Goal: Task Accomplishment & Management: Manage account settings

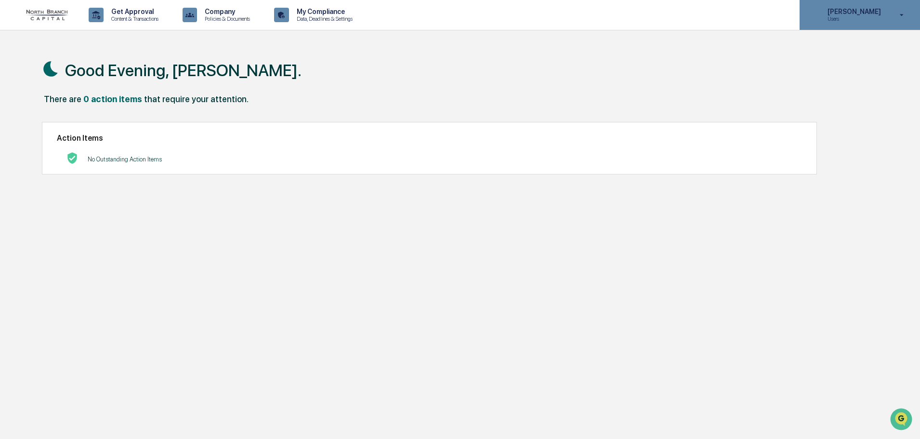
click at [855, 15] on p "[PERSON_NAME]" at bounding box center [853, 12] width 66 height 8
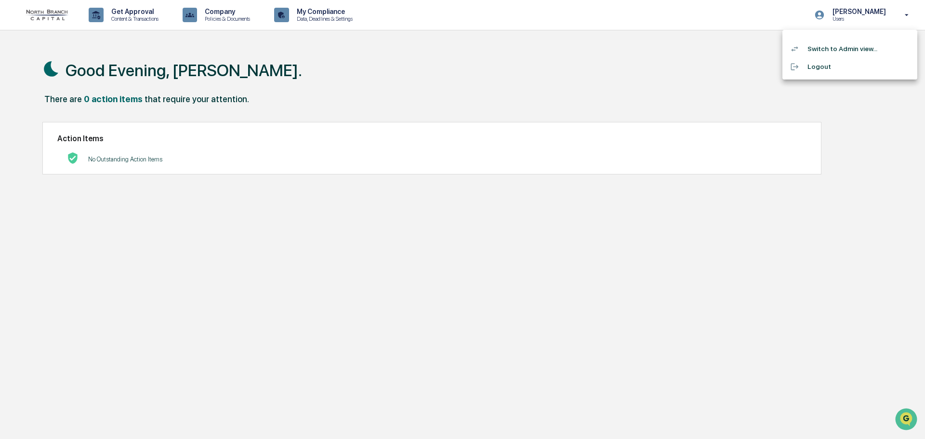
click at [839, 51] on li "Switch to Admin view..." at bounding box center [849, 49] width 135 height 18
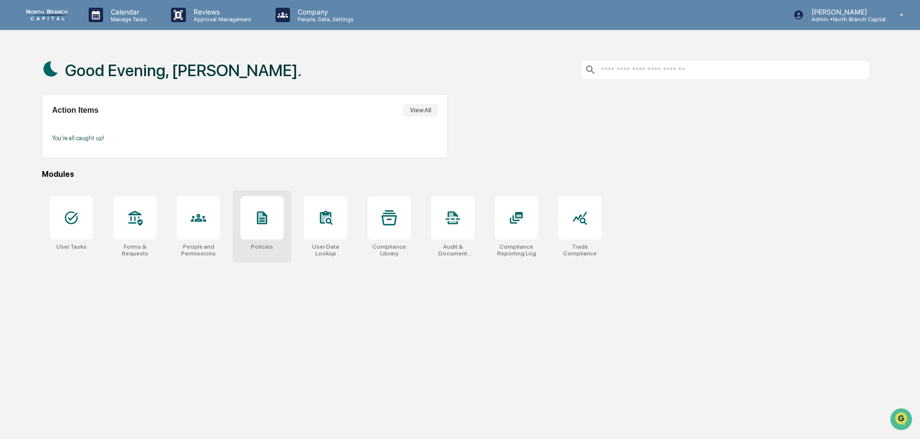
click at [252, 227] on div at bounding box center [261, 217] width 43 height 43
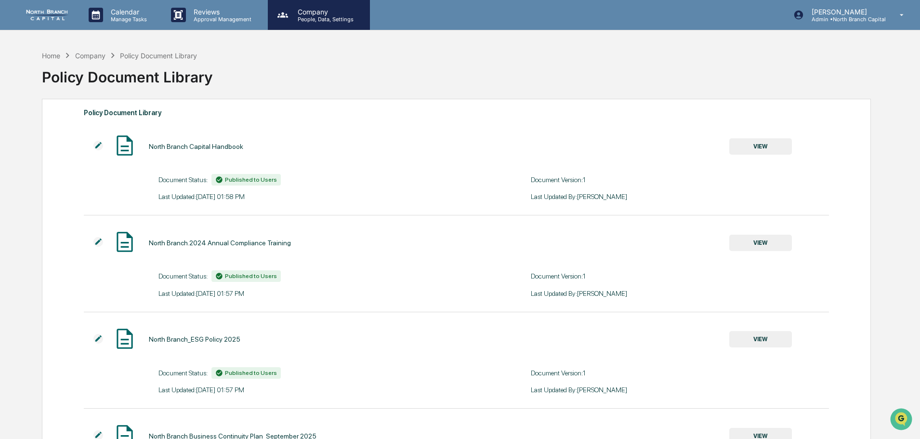
click at [311, 23] on div "Company People, Data, Settings" at bounding box center [319, 15] width 102 height 30
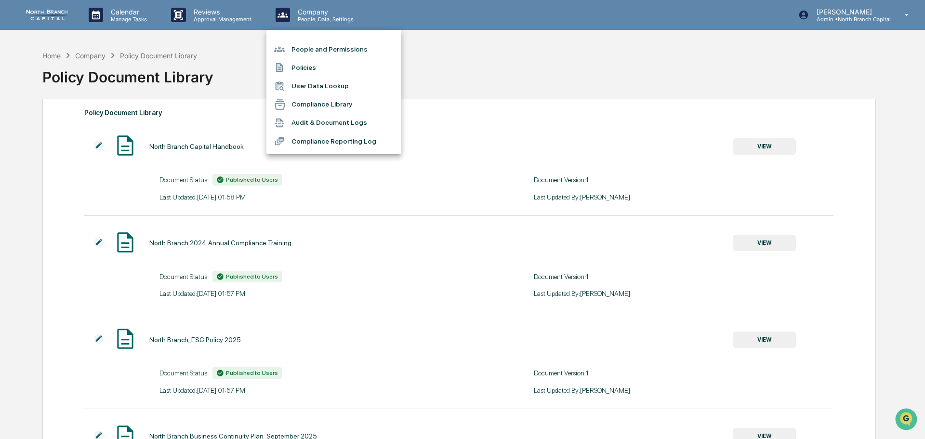
click at [231, 19] on div at bounding box center [462, 219] width 925 height 439
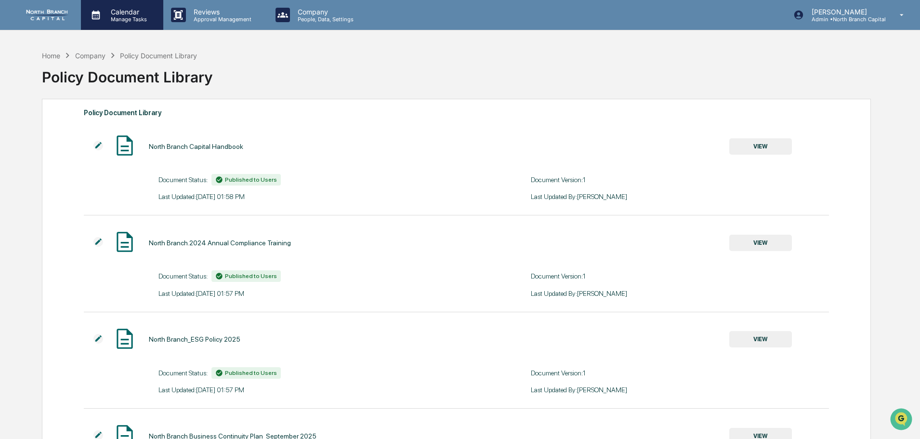
click at [95, 20] on icon at bounding box center [96, 15] width 14 height 14
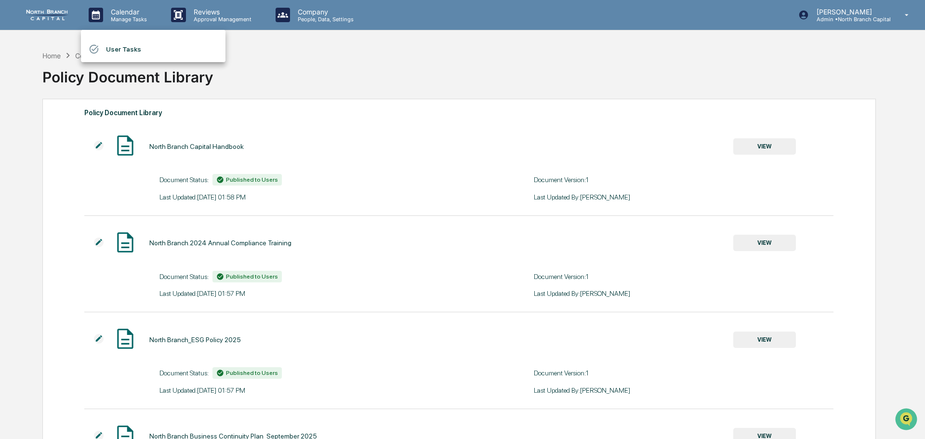
drag, startPoint x: 280, startPoint y: 25, endPoint x: 244, endPoint y: 25, distance: 35.6
click at [279, 26] on div at bounding box center [462, 219] width 925 height 439
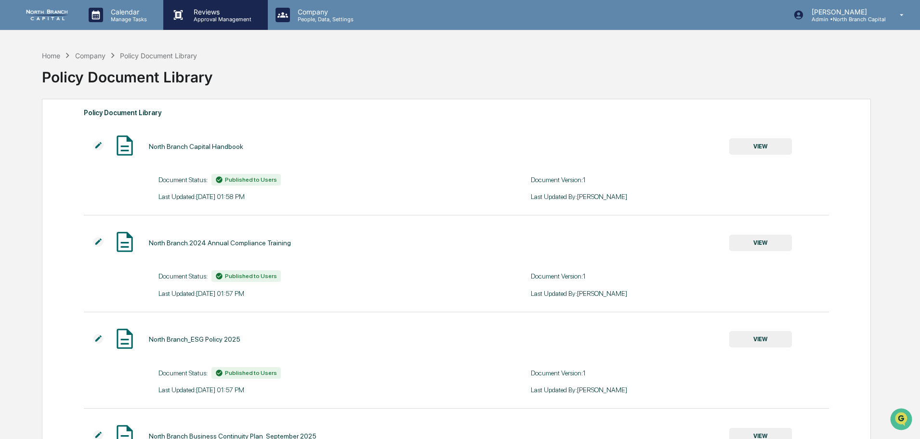
click at [205, 21] on p "Approval Management" at bounding box center [221, 19] width 70 height 7
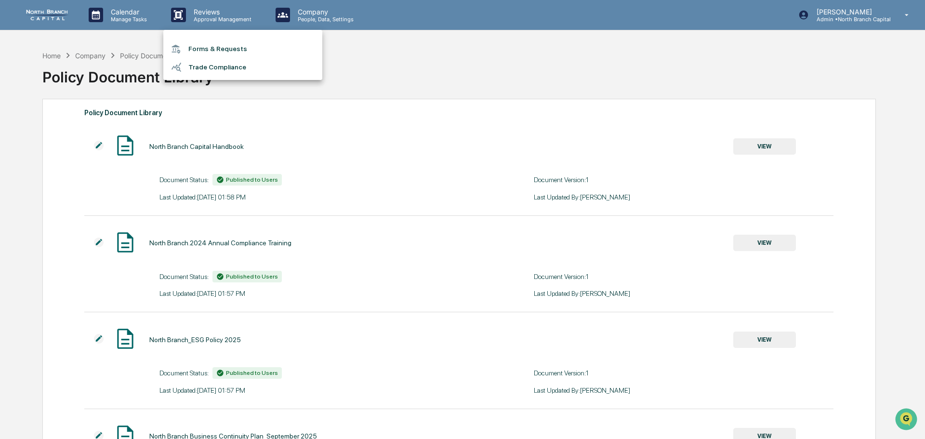
click at [227, 64] on li "Trade Compliance" at bounding box center [242, 67] width 159 height 18
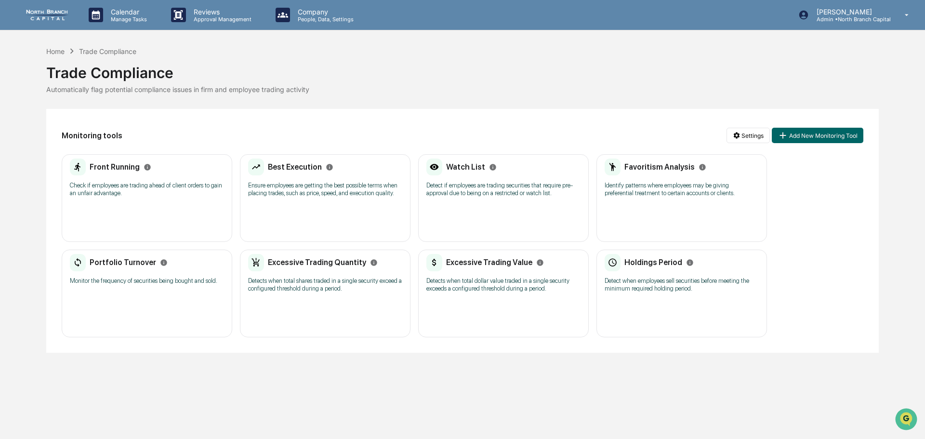
click at [142, 182] on p "Check if employees are trading ahead of client orders to gain an unfair advanta…" at bounding box center [147, 189] width 154 height 15
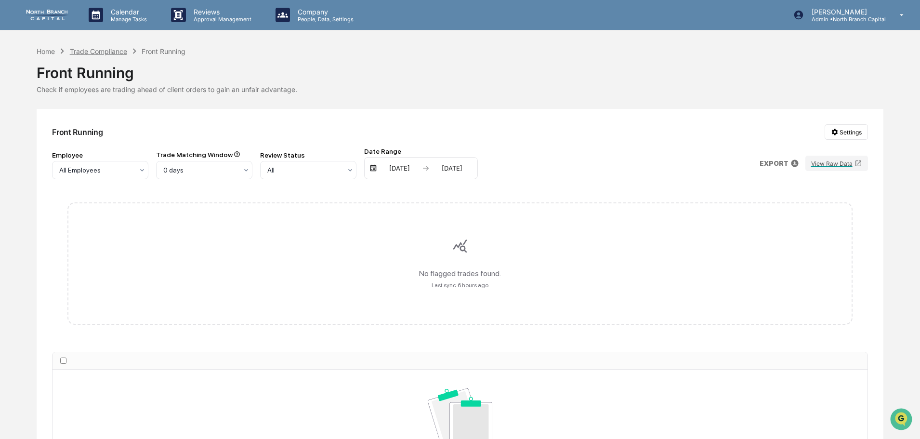
click at [110, 50] on div "Trade Compliance" at bounding box center [98, 51] width 57 height 8
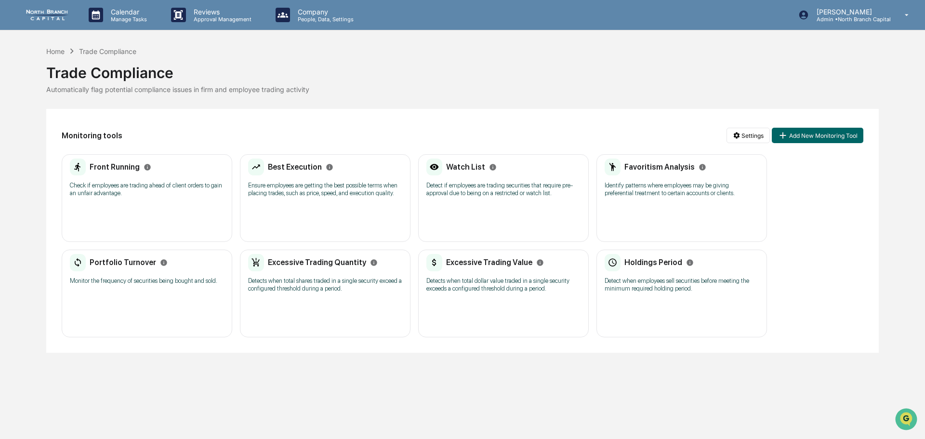
click at [317, 183] on p "Ensure employees are getting the best possible terms when placing trades, such …" at bounding box center [325, 189] width 154 height 15
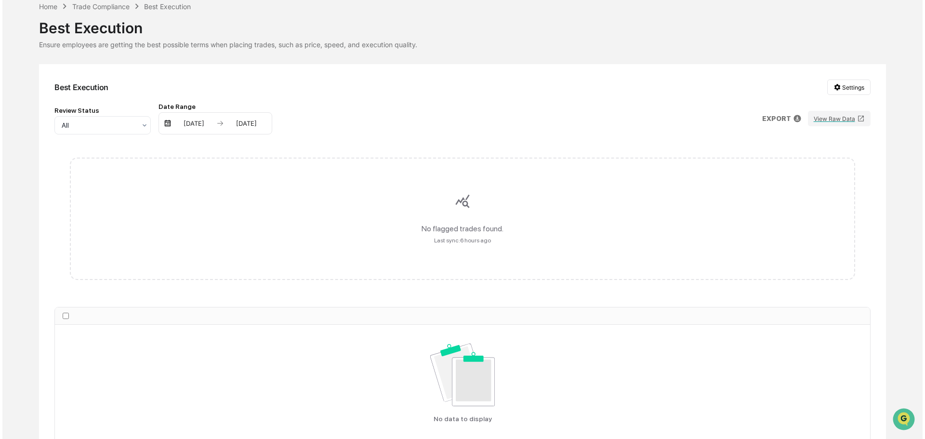
scroll to position [98, 0]
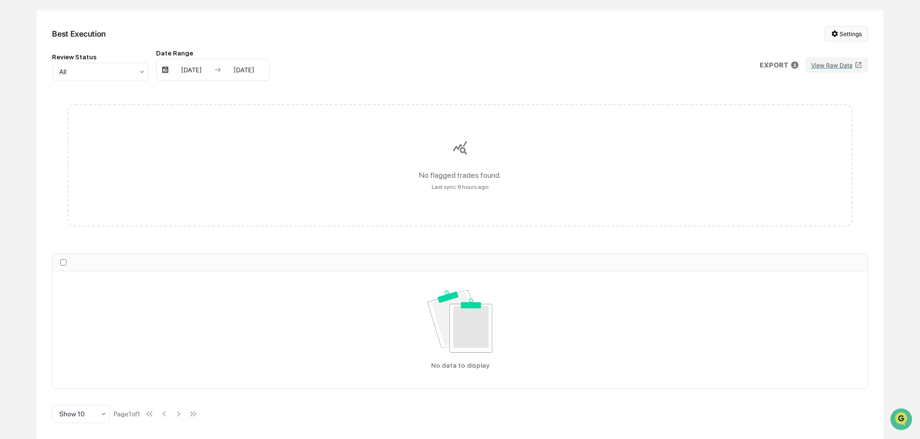
click at [836, 32] on html "Calendar Manage Tasks Reviews Approval Management Company People, Data, Setting…" at bounding box center [460, 121] width 920 height 439
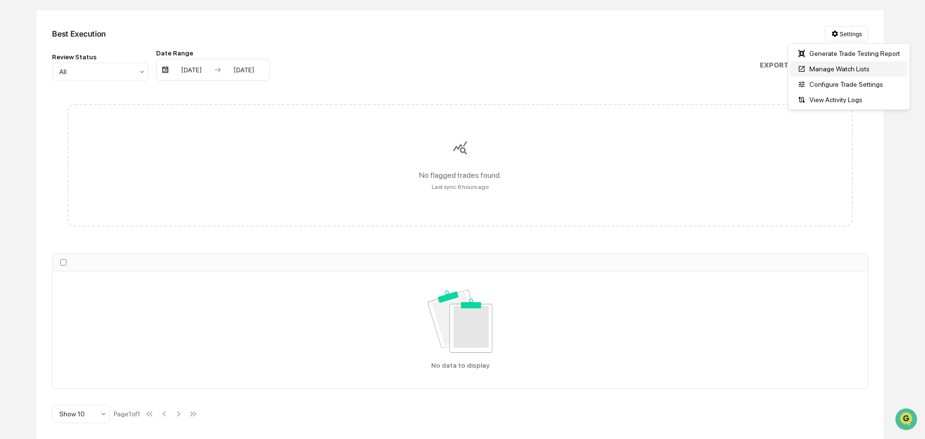
click at [861, 70] on div "Manage Watch Lists" at bounding box center [848, 68] width 117 height 15
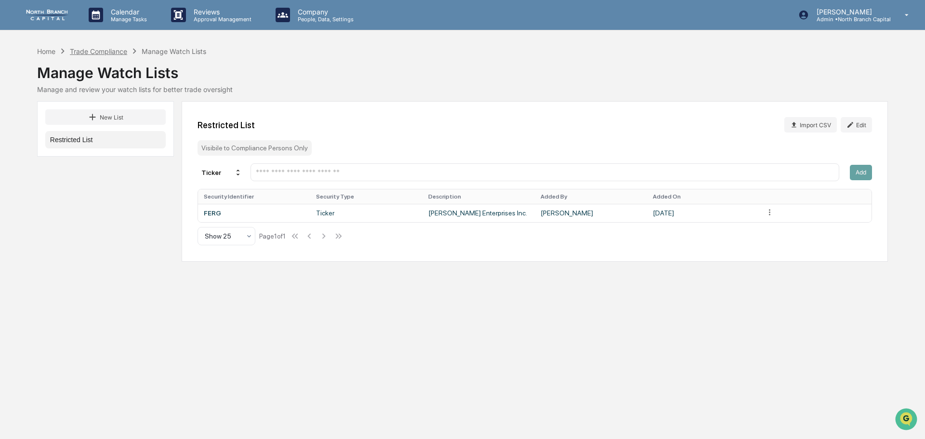
click at [103, 52] on div "Trade Compliance" at bounding box center [98, 51] width 57 height 8
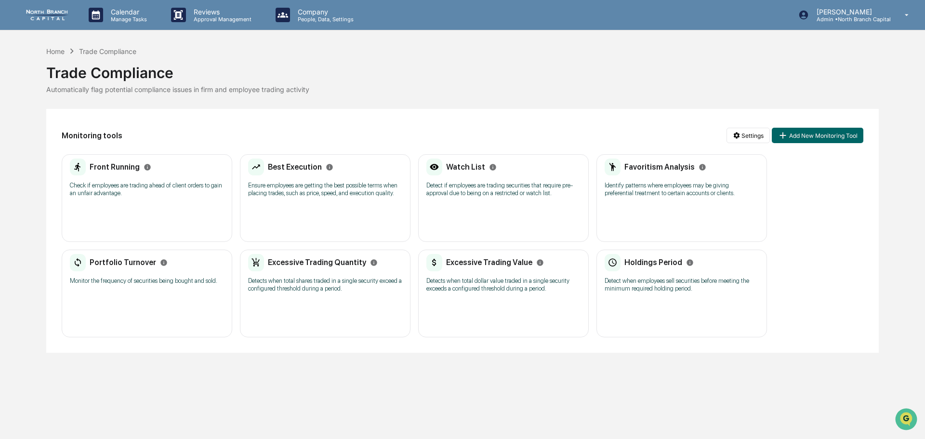
click at [486, 203] on div "Watch List Detect if employees are trading securities that require pre-approval…" at bounding box center [503, 180] width 154 height 45
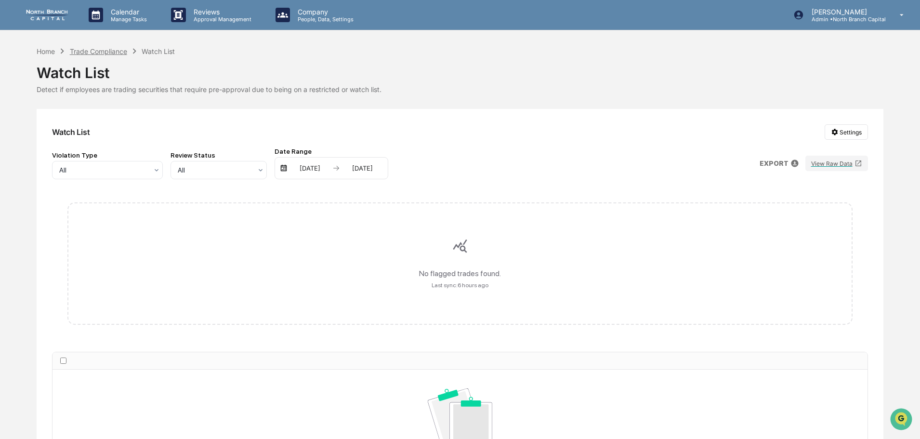
click at [113, 52] on div "Trade Compliance" at bounding box center [98, 51] width 57 height 8
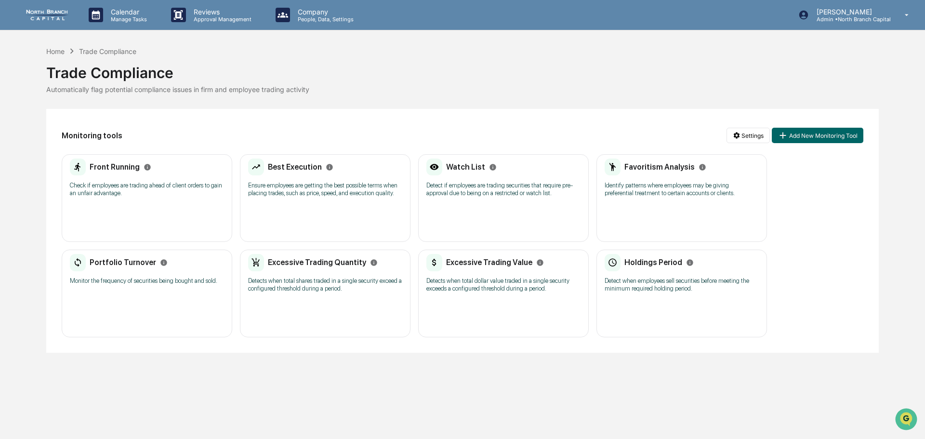
click at [637, 196] on p "Identify patterns where employees may be giving preferential treatment to certa…" at bounding box center [681, 189] width 154 height 15
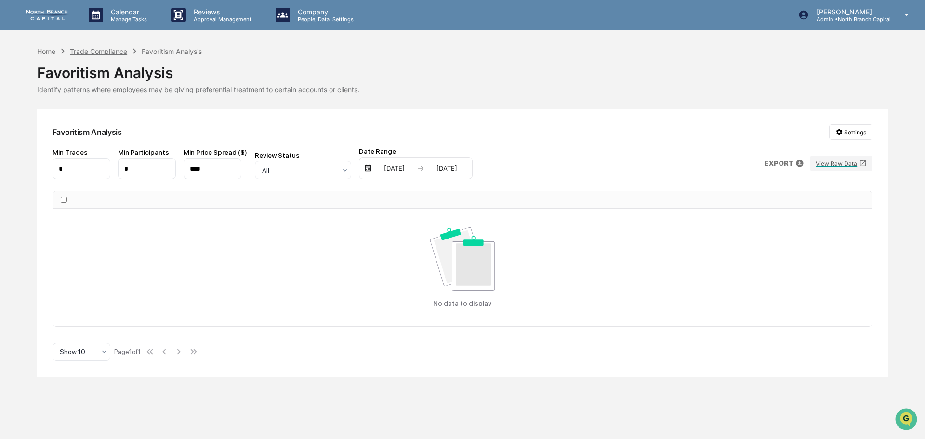
click at [106, 49] on div "Trade Compliance" at bounding box center [98, 51] width 57 height 8
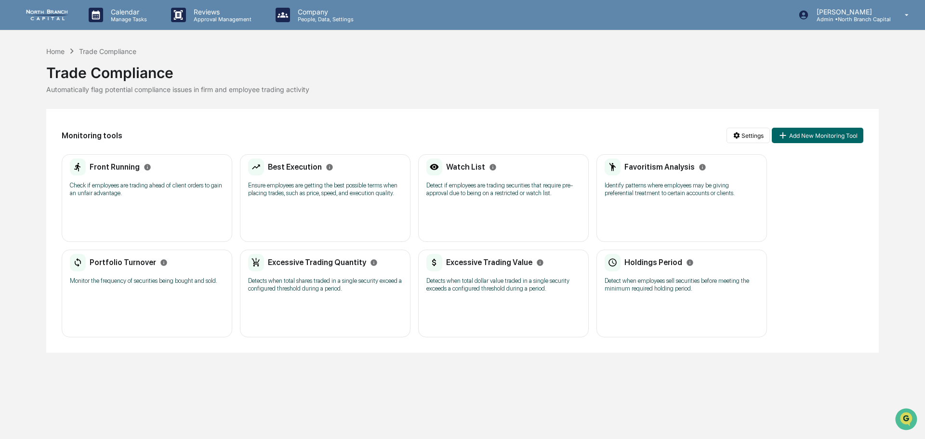
click at [119, 287] on div "Portfolio Turnover Monitor the frequency of securities being bought and sold." at bounding box center [147, 272] width 154 height 37
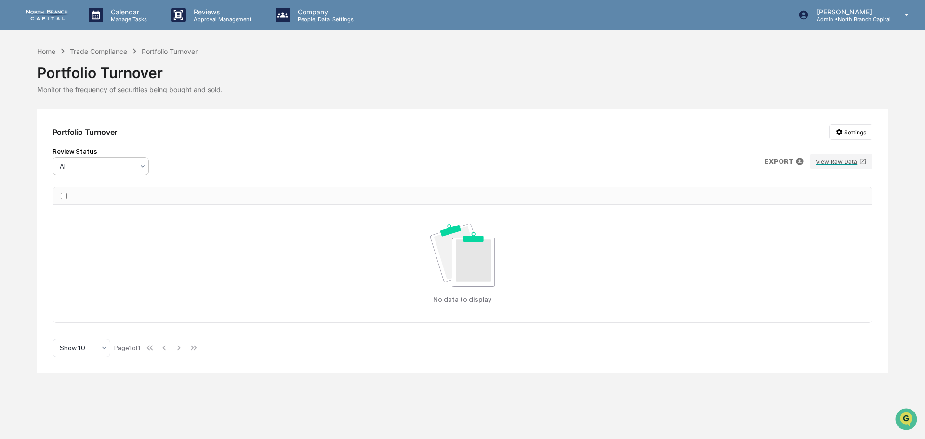
click at [132, 166] on div at bounding box center [97, 166] width 74 height 10
click at [836, 162] on button "View Raw Data" at bounding box center [840, 161] width 63 height 15
click at [115, 53] on div "Trade Compliance" at bounding box center [98, 51] width 57 height 8
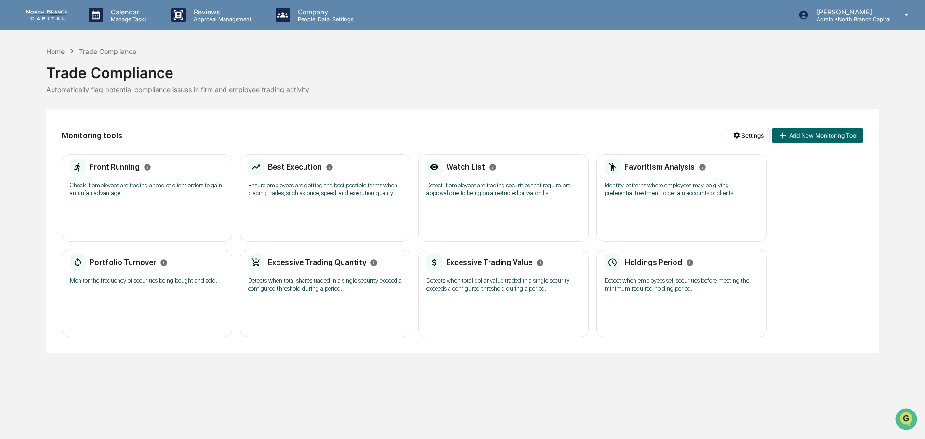
click at [503, 287] on p "Detects when total dollar value traded in a single security exceeds a configure…" at bounding box center [503, 284] width 154 height 15
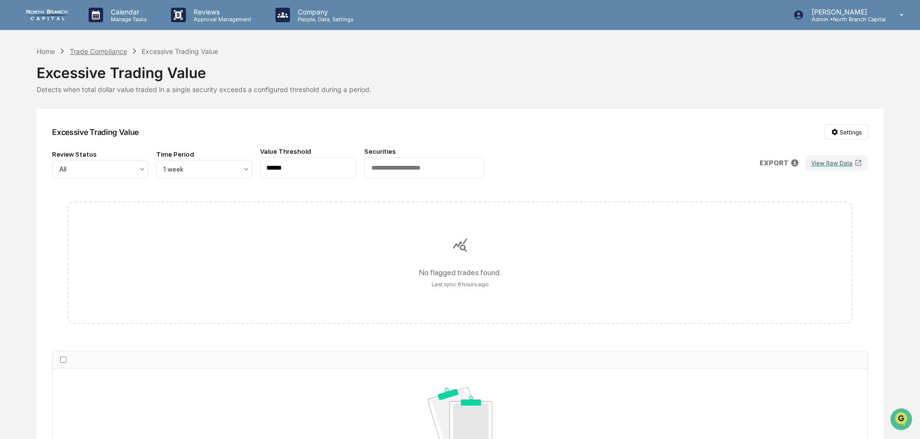
click at [115, 49] on div "Trade Compliance" at bounding box center [98, 51] width 57 height 8
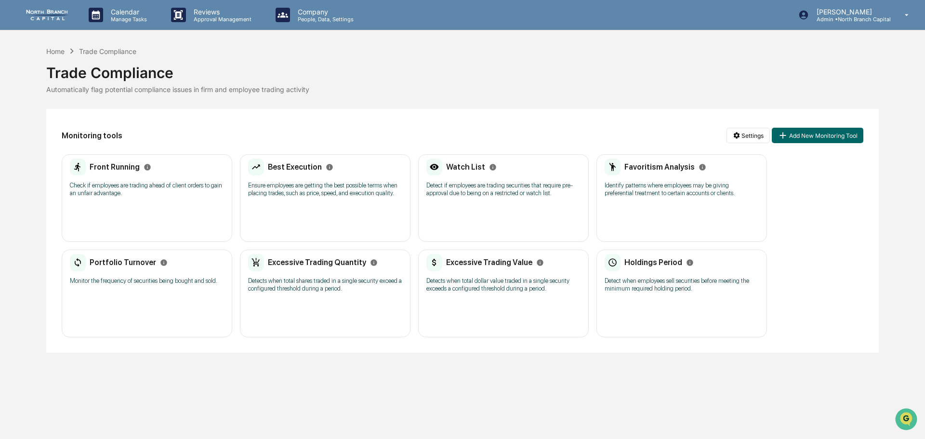
click at [658, 294] on div "Holdings Period Detect when employees sell securities before meeting the minimu…" at bounding box center [681, 276] width 154 height 45
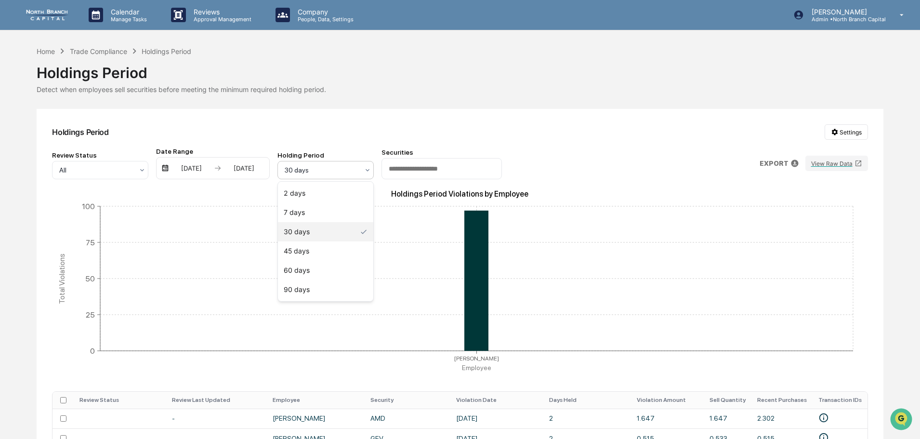
click at [335, 170] on div at bounding box center [322, 170] width 74 height 10
click at [330, 215] on div "7 days" at bounding box center [325, 212] width 95 height 19
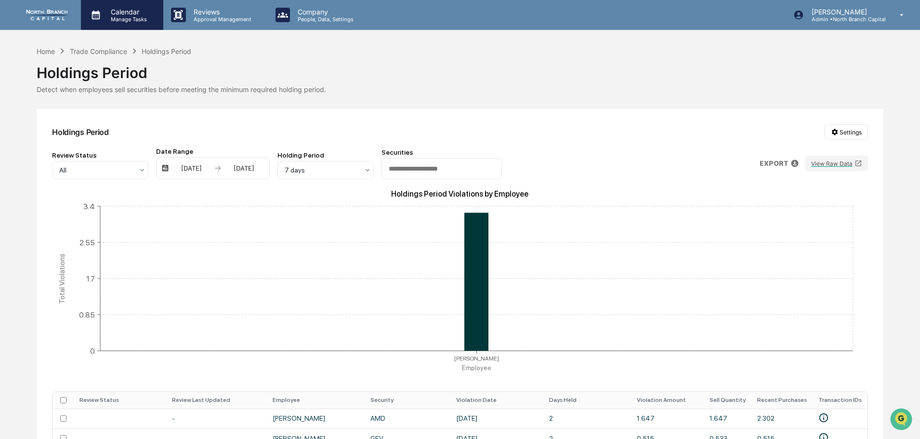
click at [155, 15] on div "Calendar Manage Tasks" at bounding box center [121, 15] width 73 height 15
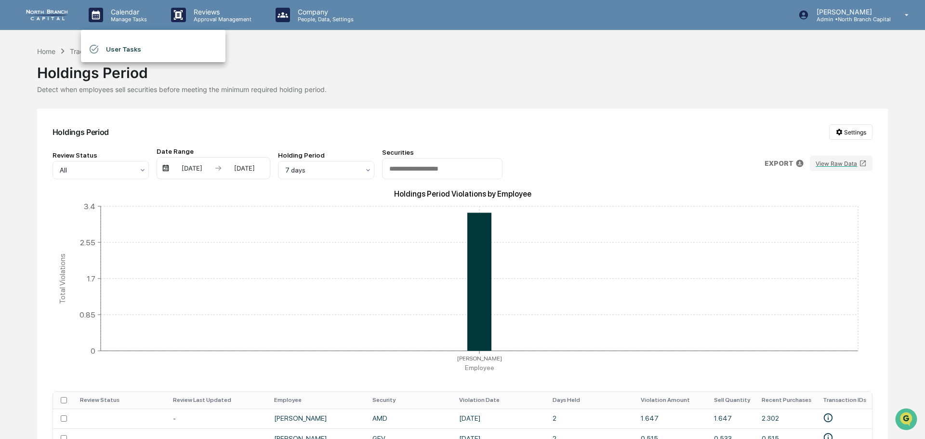
click at [340, 13] on div at bounding box center [462, 219] width 925 height 439
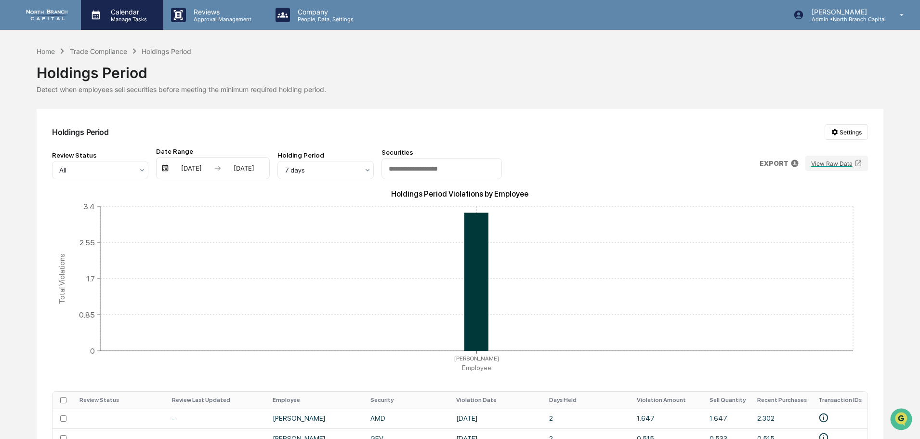
click at [127, 24] on div "Calendar Manage Tasks" at bounding box center [122, 15] width 82 height 30
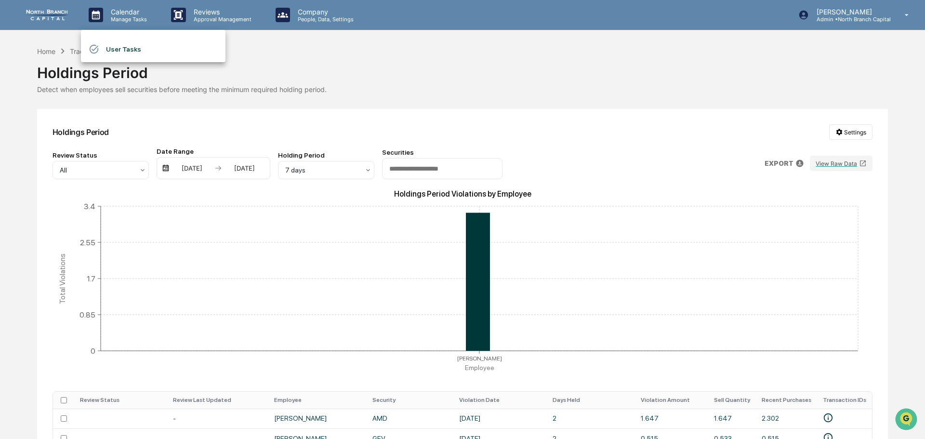
click at [131, 50] on li "User Tasks" at bounding box center [153, 49] width 144 height 18
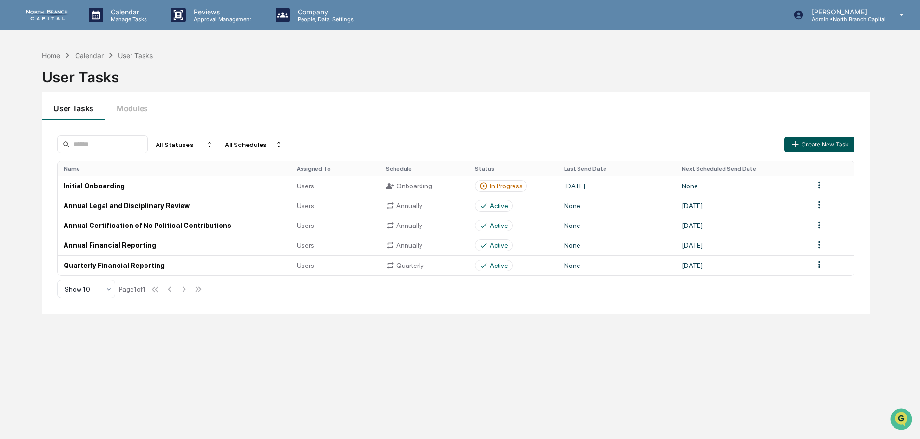
click at [804, 142] on button "Create New Task" at bounding box center [819, 144] width 70 height 15
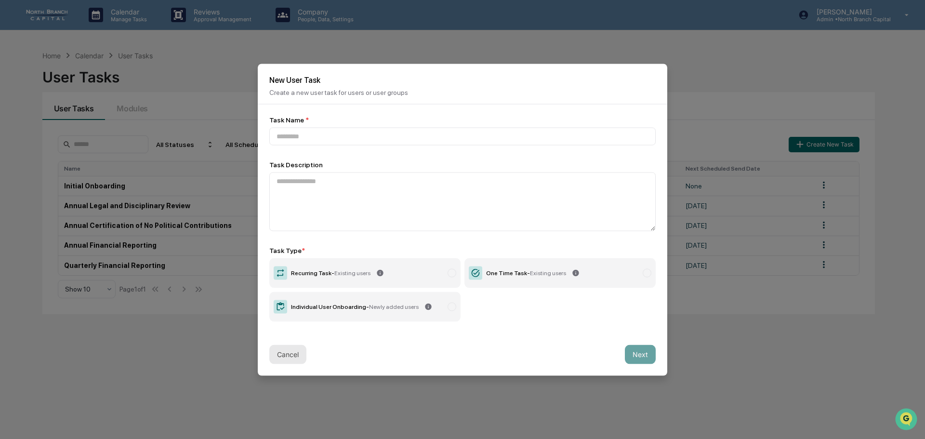
click at [286, 349] on button "Cancel" at bounding box center [287, 353] width 37 height 19
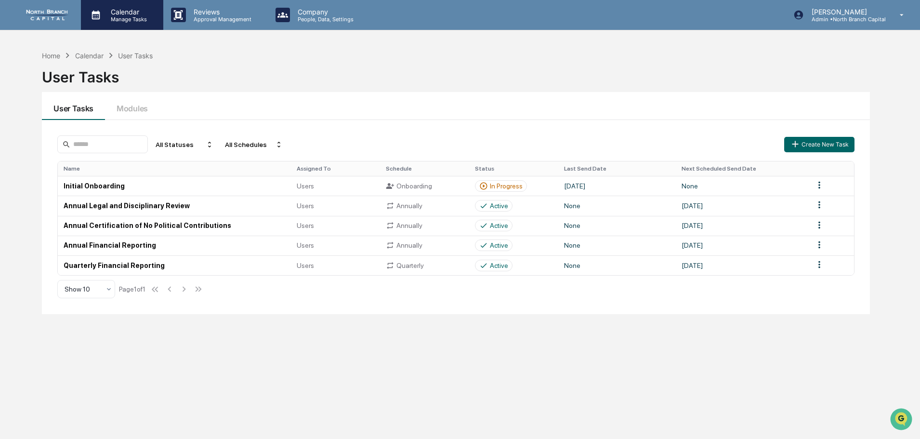
click at [121, 23] on div "Calendar Manage Tasks" at bounding box center [122, 15] width 82 height 30
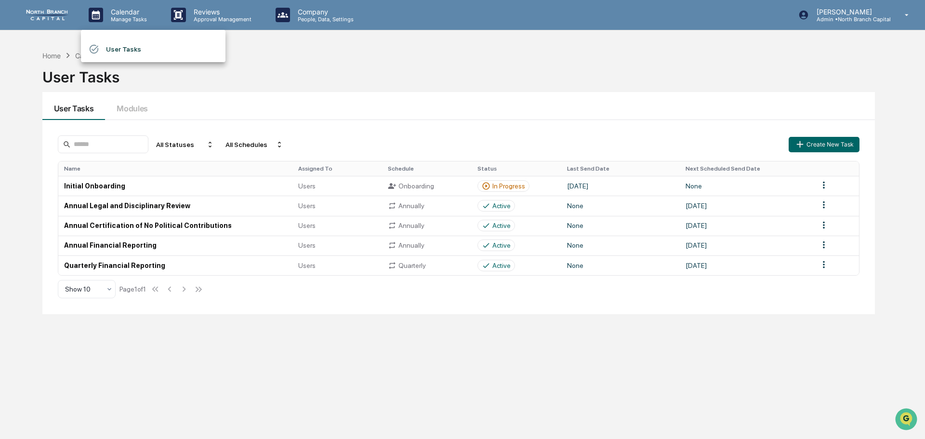
click at [124, 50] on li "User Tasks" at bounding box center [153, 49] width 144 height 18
click at [821, 143] on button "Create New Task" at bounding box center [819, 144] width 70 height 15
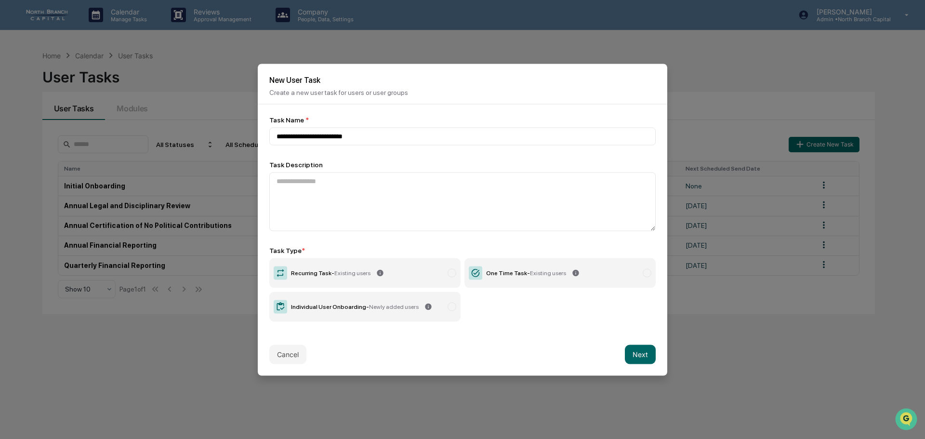
type input "**********"
click at [352, 274] on span "Existing users" at bounding box center [352, 272] width 36 height 7
click at [634, 355] on button "Next" at bounding box center [640, 353] width 31 height 19
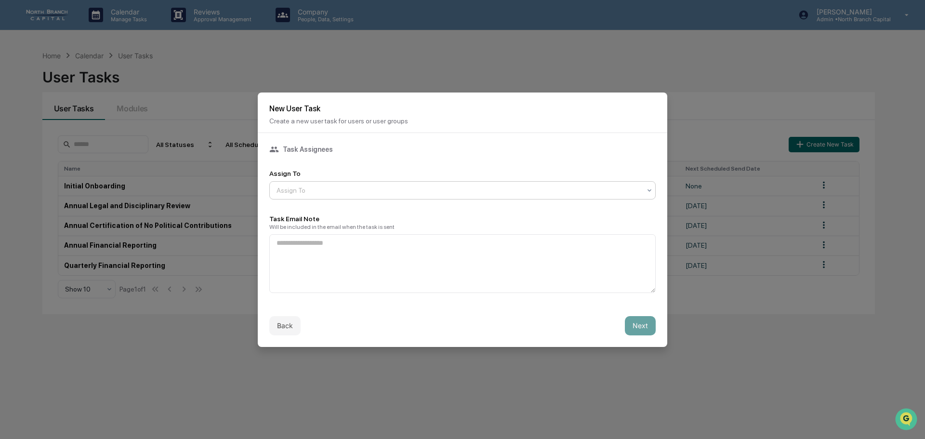
click at [364, 188] on div at bounding box center [458, 190] width 364 height 10
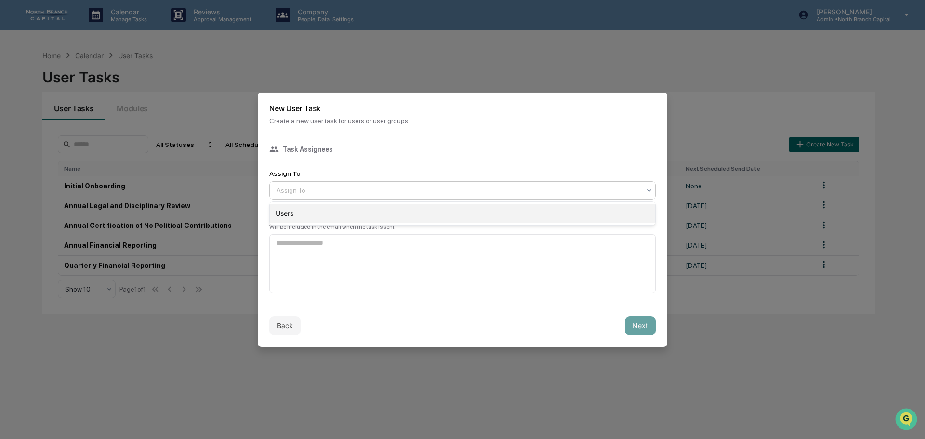
click at [354, 217] on div "Users" at bounding box center [462, 213] width 385 height 19
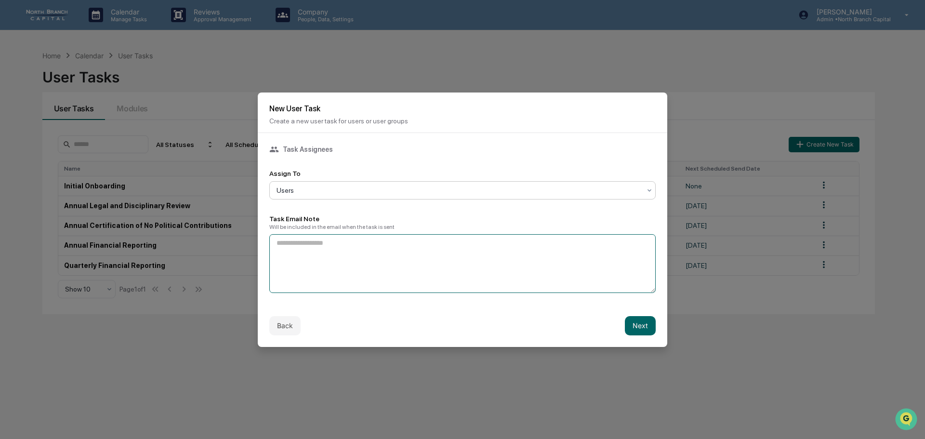
click at [377, 256] on textarea at bounding box center [462, 263] width 386 height 59
type textarea "**********"
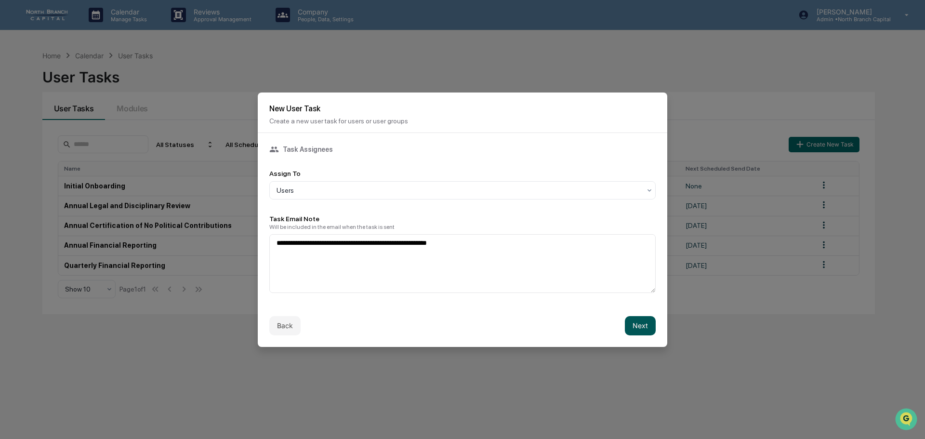
click at [645, 326] on button "Next" at bounding box center [640, 325] width 31 height 19
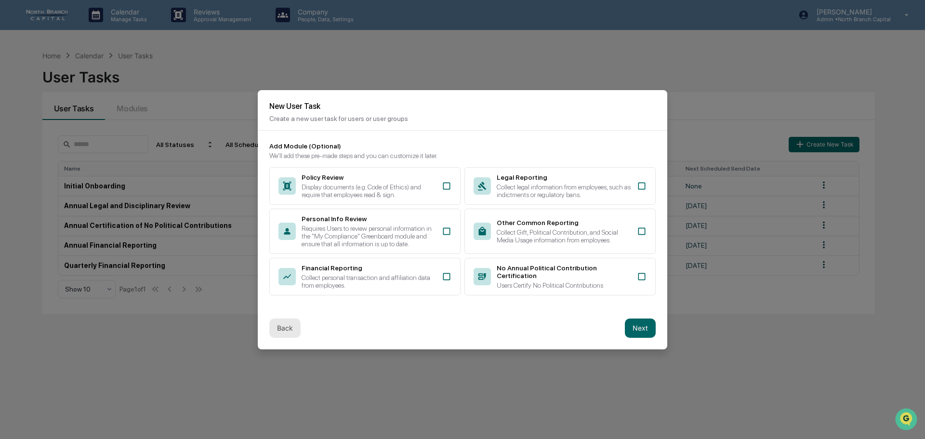
click at [286, 330] on button "Back" at bounding box center [284, 327] width 31 height 19
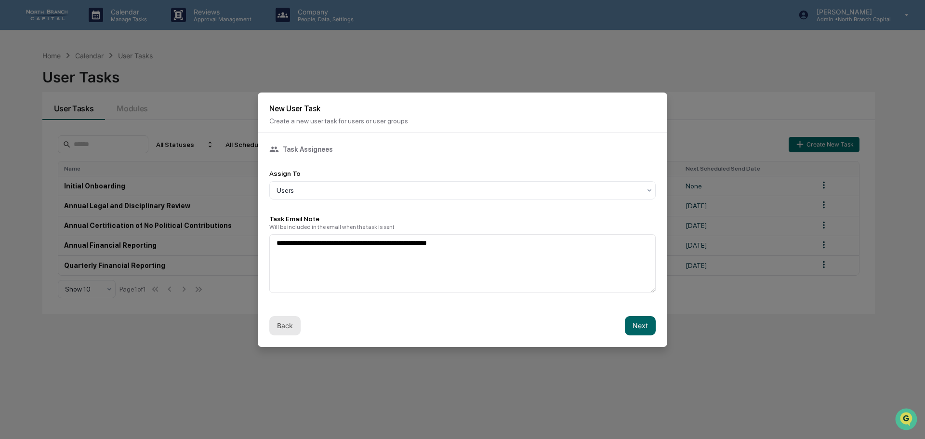
click at [286, 326] on button "Back" at bounding box center [284, 325] width 31 height 19
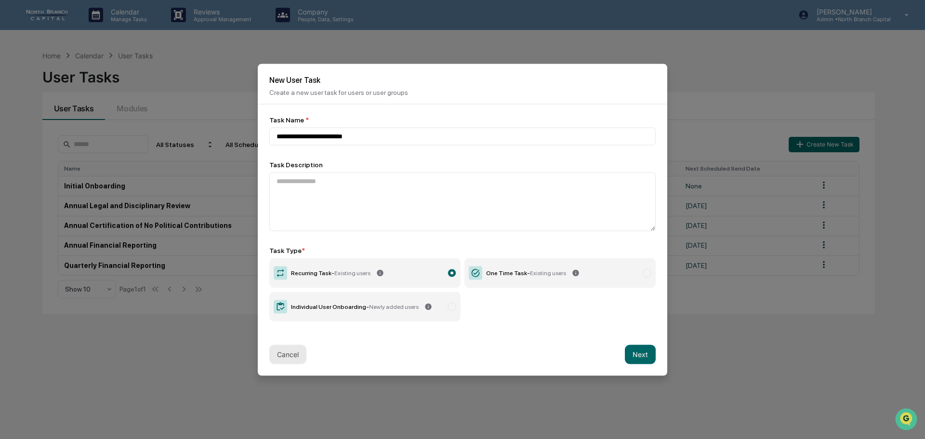
click at [288, 351] on button "Cancel" at bounding box center [287, 353] width 37 height 19
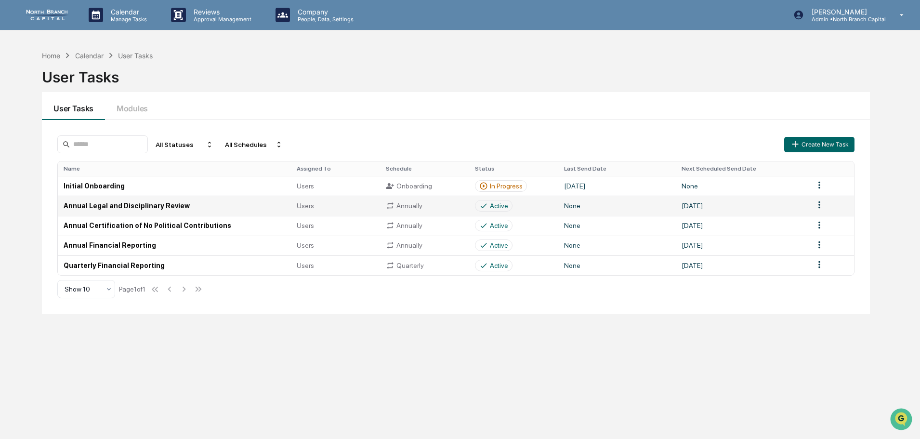
click at [181, 206] on td "Annual Legal and Disciplinary Review" at bounding box center [174, 206] width 233 height 20
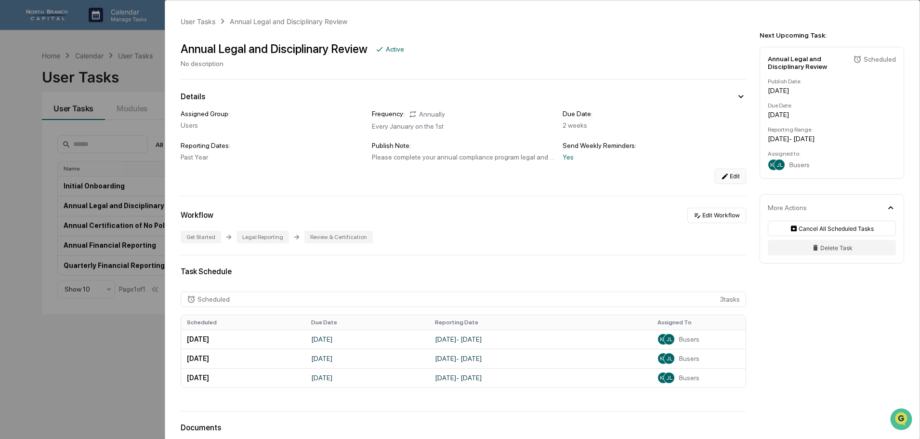
click at [727, 173] on button "Edit" at bounding box center [730, 176] width 31 height 15
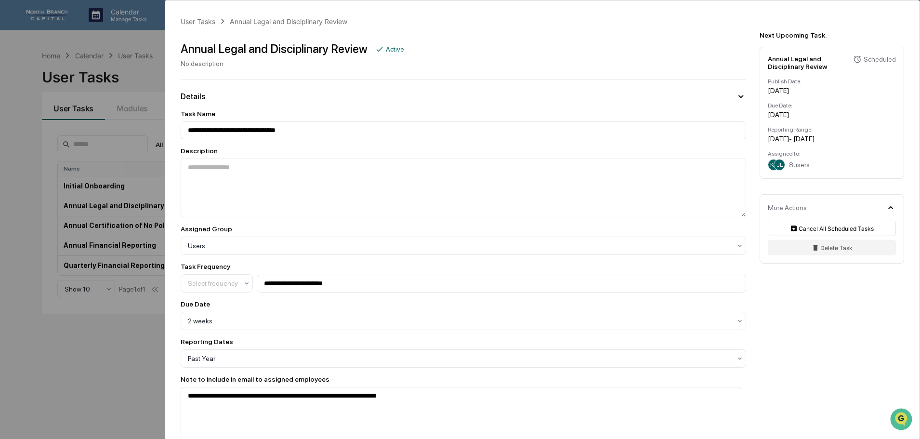
click at [138, 67] on div "**********" at bounding box center [460, 219] width 920 height 439
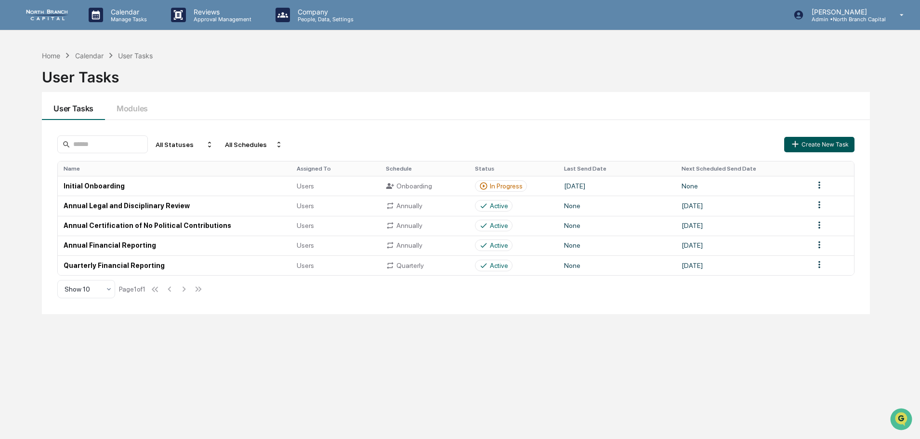
click at [809, 139] on button "Create New Task" at bounding box center [819, 144] width 70 height 15
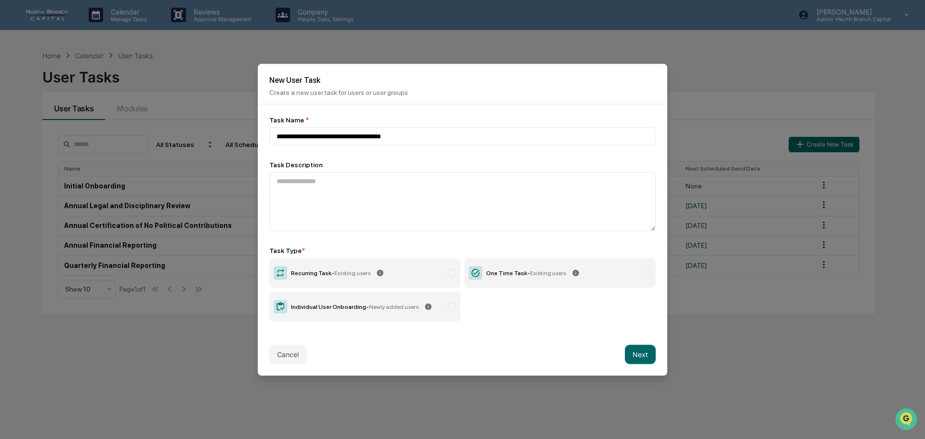
type input "**********"
click at [401, 268] on label "Recurring Task - Existing users" at bounding box center [364, 273] width 191 height 30
click at [641, 353] on button "Next" at bounding box center [640, 353] width 31 height 19
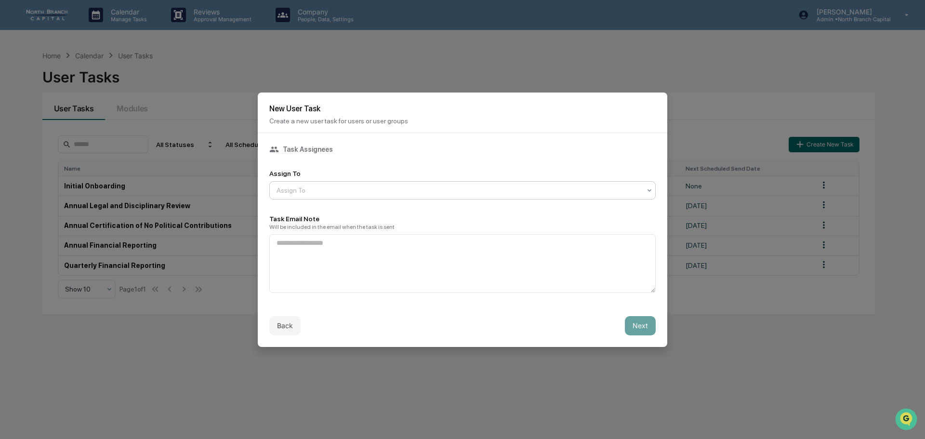
click at [345, 191] on div at bounding box center [458, 190] width 364 height 10
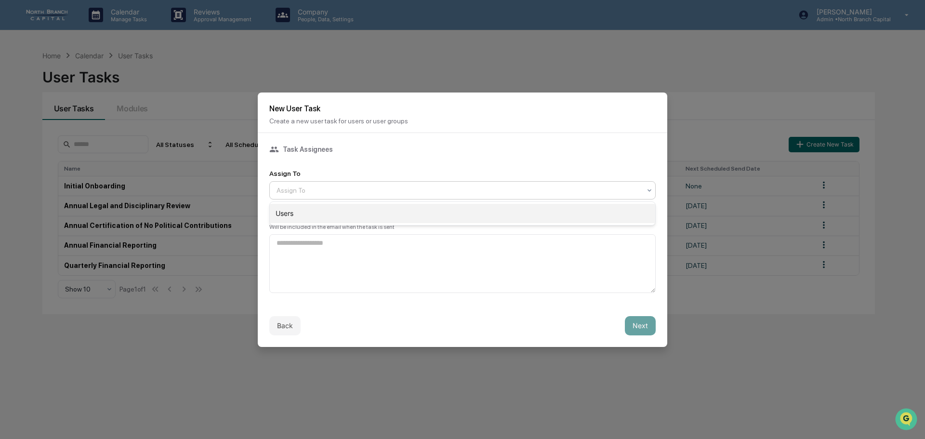
click at [347, 212] on div "Users" at bounding box center [462, 213] width 385 height 19
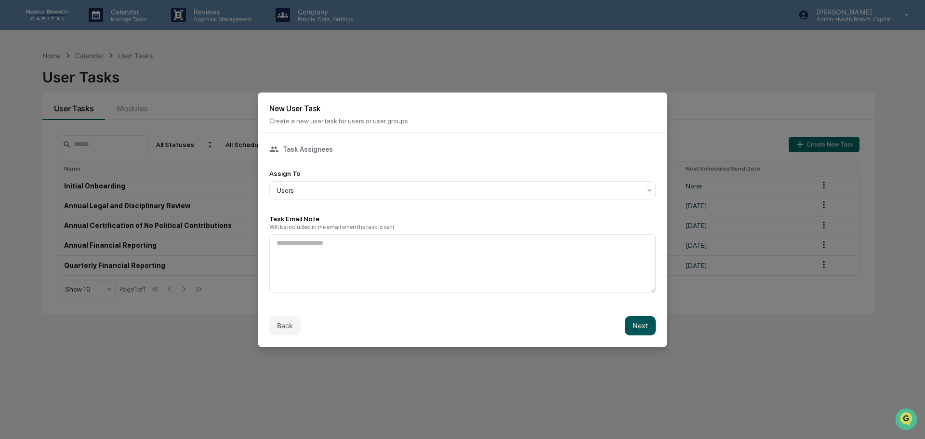
click at [641, 325] on button "Next" at bounding box center [640, 325] width 31 height 19
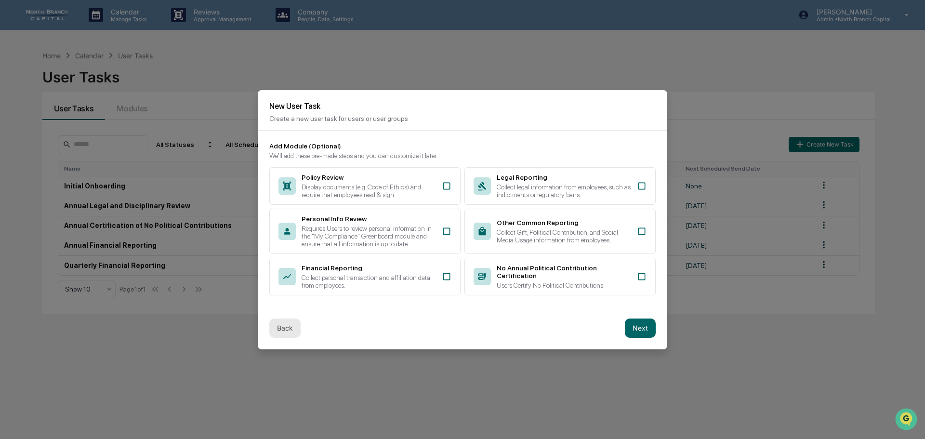
click at [292, 336] on button "Back" at bounding box center [284, 327] width 31 height 19
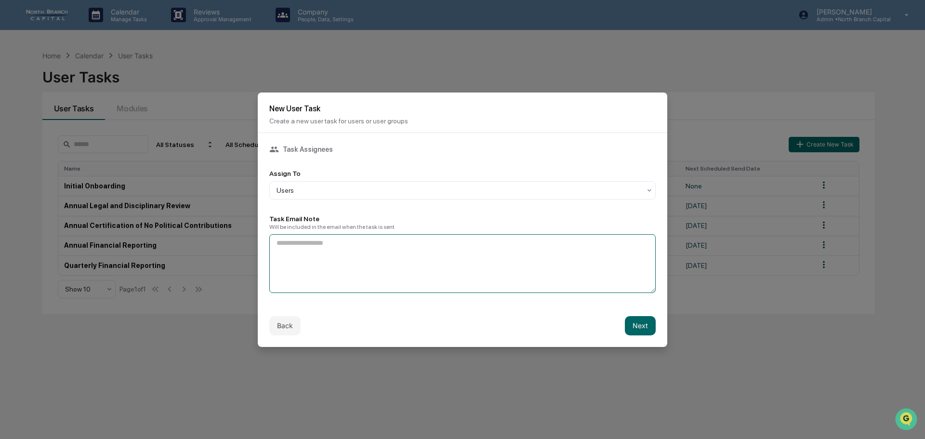
click at [308, 260] on textarea at bounding box center [462, 263] width 386 height 59
type textarea "**********"
click at [641, 327] on button "Next" at bounding box center [640, 325] width 31 height 19
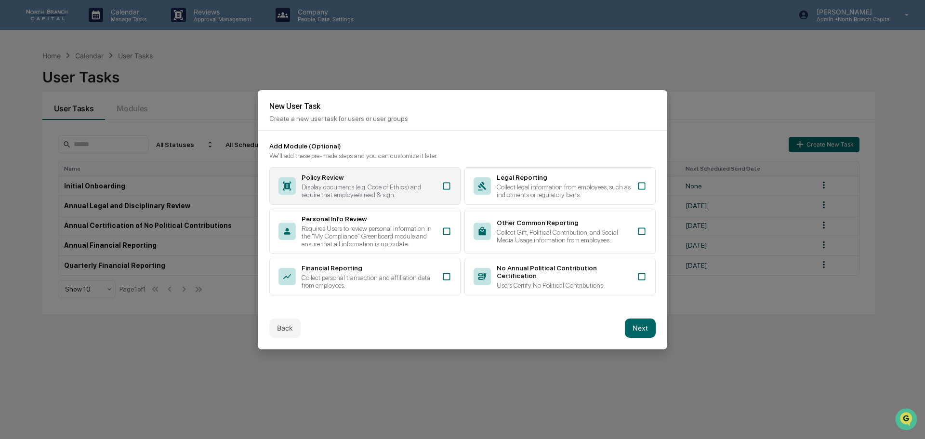
click at [445, 186] on icon at bounding box center [447, 186] width 10 height 10
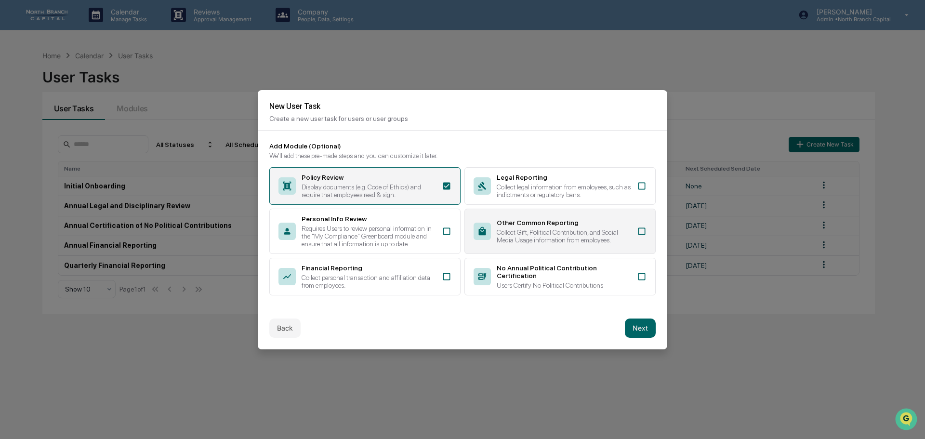
click at [640, 230] on icon at bounding box center [642, 231] width 10 height 10
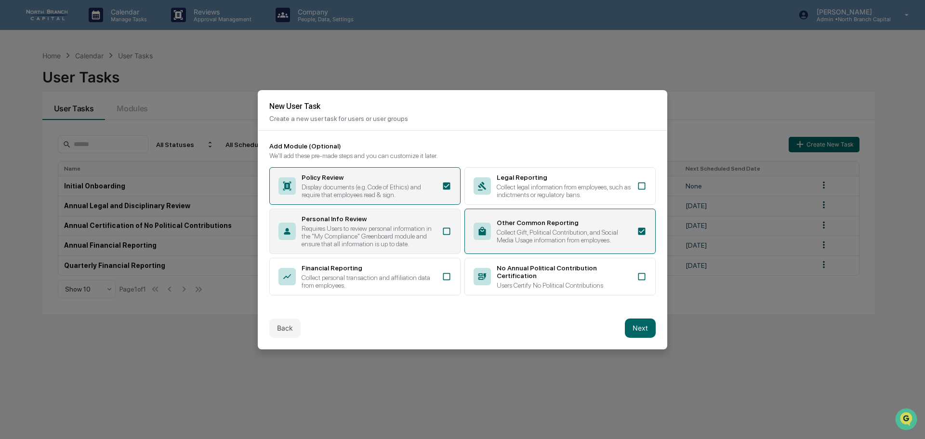
click at [441, 231] on div "Personal Info Review Requires Users to review personal information in the "My C…" at bounding box center [364, 231] width 191 height 45
click at [646, 330] on button "Next" at bounding box center [640, 327] width 31 height 19
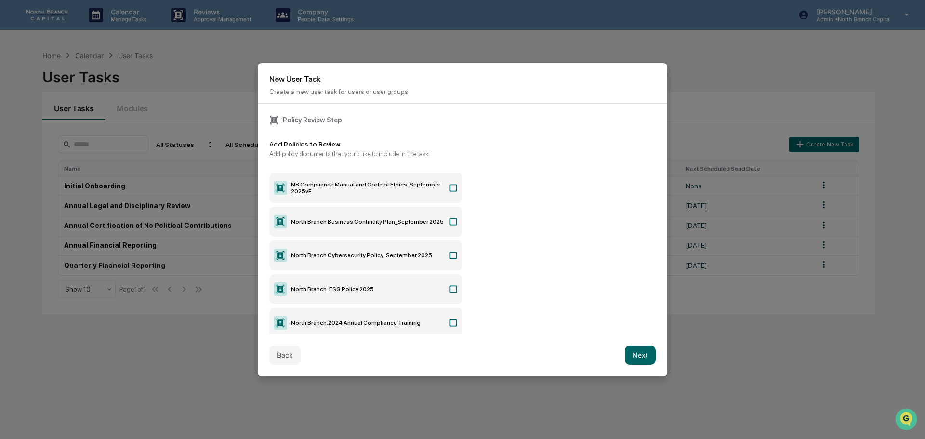
click at [451, 187] on icon at bounding box center [453, 188] width 10 height 10
click at [452, 218] on icon at bounding box center [453, 221] width 7 height 7
click at [450, 254] on icon at bounding box center [453, 255] width 10 height 10
click at [449, 289] on icon at bounding box center [453, 289] width 10 height 10
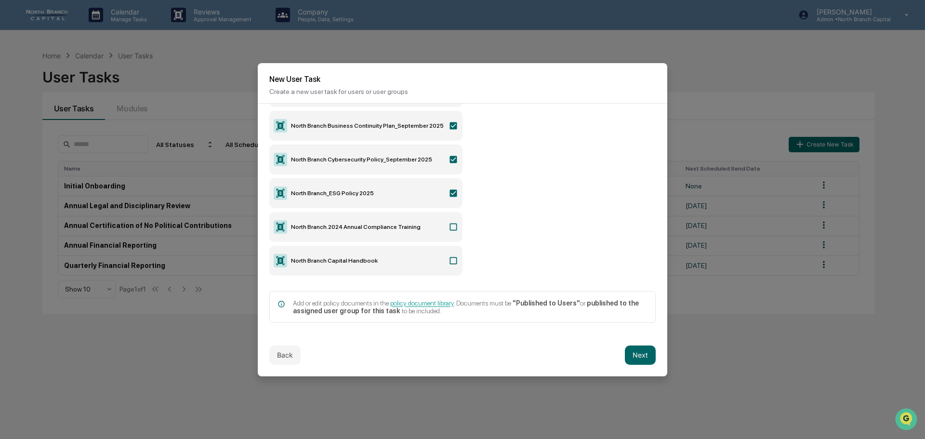
scroll to position [96, 0]
click at [451, 261] on icon at bounding box center [453, 260] width 10 height 10
drag, startPoint x: 636, startPoint y: 356, endPoint x: 623, endPoint y: 344, distance: 18.1
click at [636, 355] on button "Next" at bounding box center [640, 354] width 31 height 19
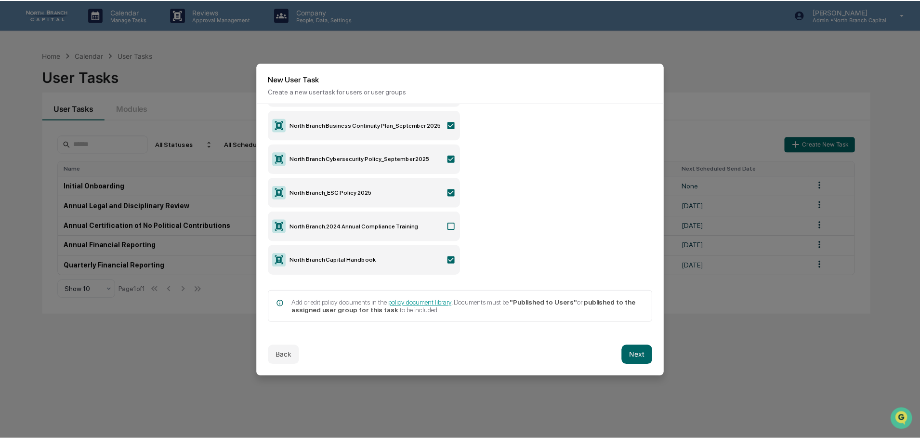
scroll to position [0, 0]
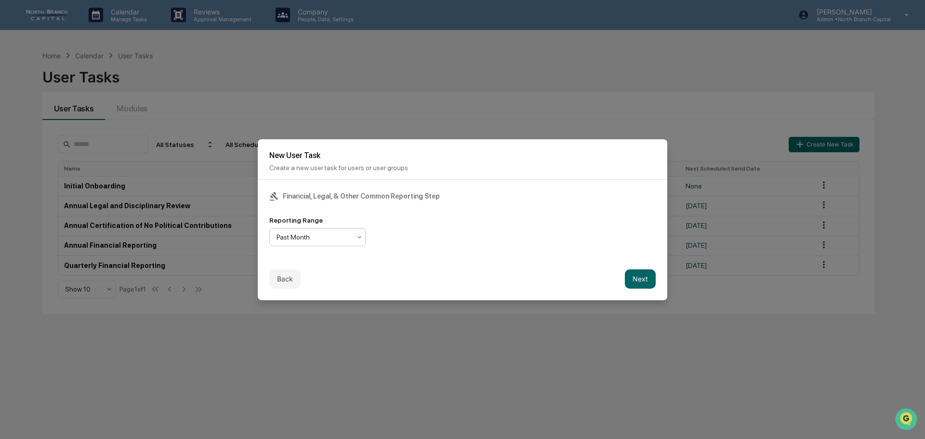
click at [341, 237] on div at bounding box center [313, 237] width 74 height 10
click at [315, 298] on div "Past Year" at bounding box center [317, 298] width 95 height 19
click at [637, 278] on button "Next" at bounding box center [640, 278] width 31 height 19
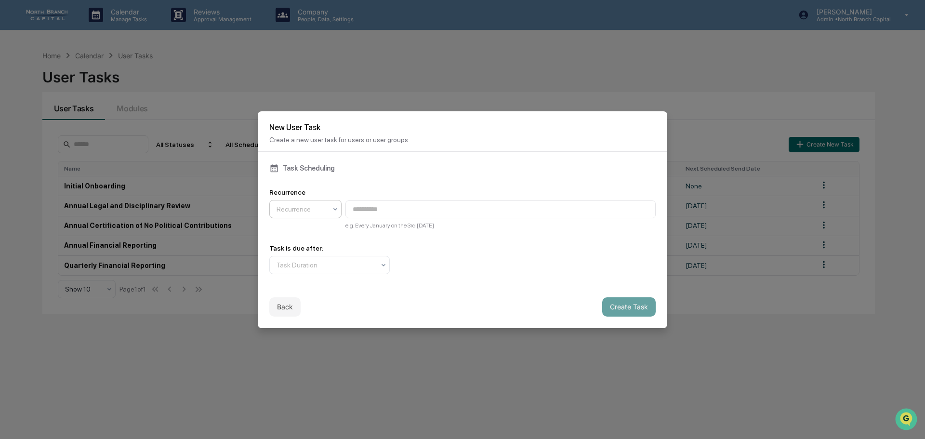
click at [309, 210] on div at bounding box center [301, 209] width 50 height 10
click at [292, 272] on div "Annually" at bounding box center [305, 270] width 71 height 19
click at [474, 200] on div "**********" at bounding box center [462, 208] width 386 height 40
click at [476, 209] on input "**********" at bounding box center [500, 209] width 310 height 18
drag, startPoint x: 429, startPoint y: 210, endPoint x: 432, endPoint y: 226, distance: 16.2
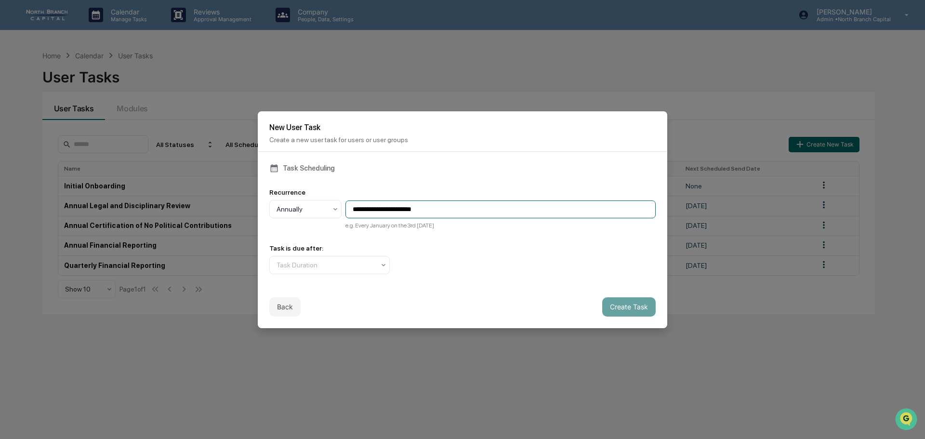
click at [418, 209] on input "**********" at bounding box center [500, 209] width 310 height 18
type input "**********"
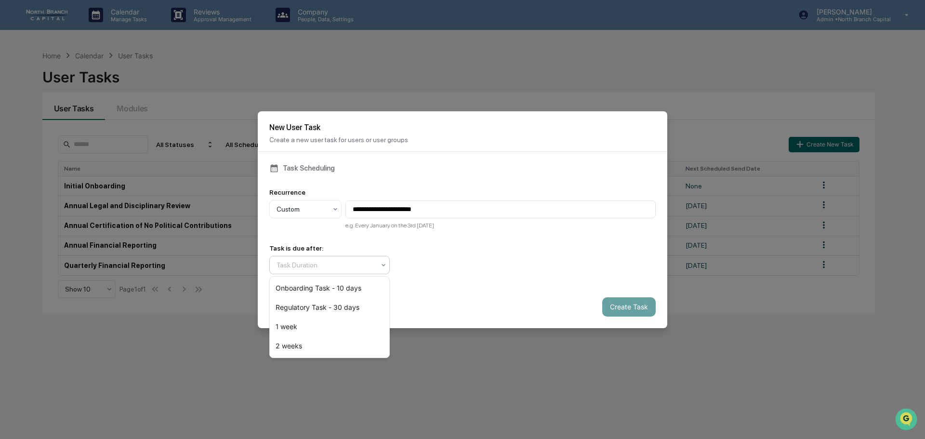
click at [332, 266] on div at bounding box center [325, 265] width 98 height 10
click at [347, 301] on div "Regulatory Task - 30 days" at bounding box center [329, 307] width 119 height 19
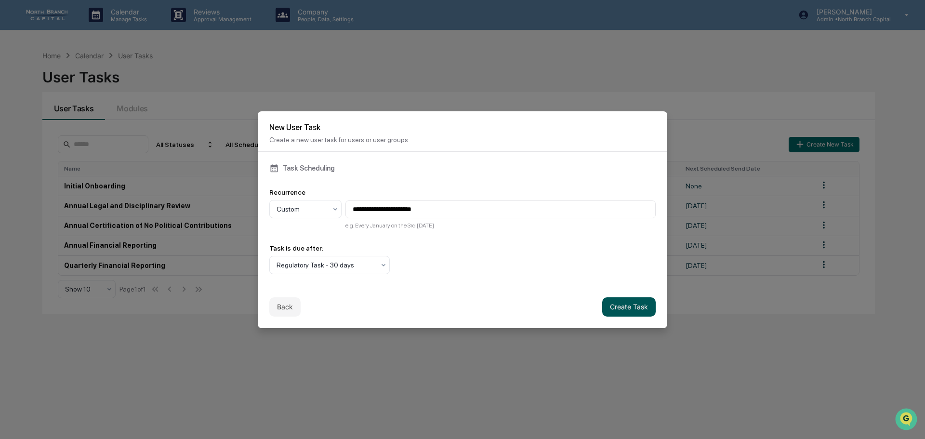
click at [635, 306] on button "Create Task" at bounding box center [628, 306] width 53 height 19
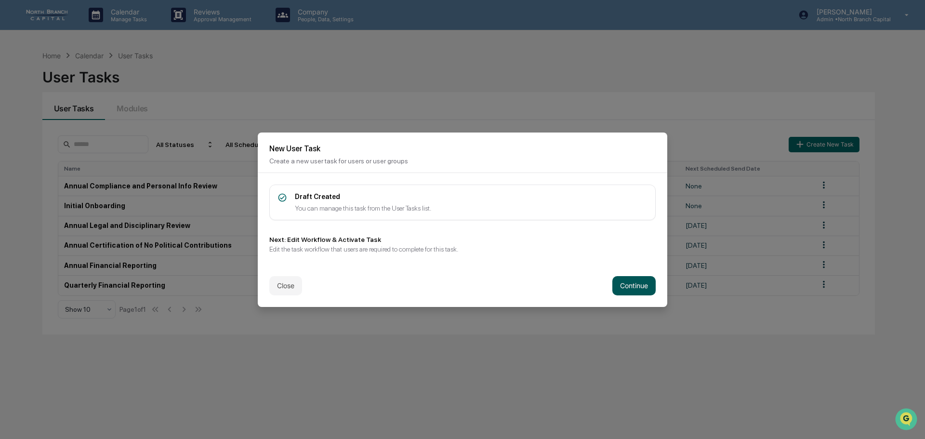
click at [638, 288] on button "Continue" at bounding box center [633, 285] width 43 height 19
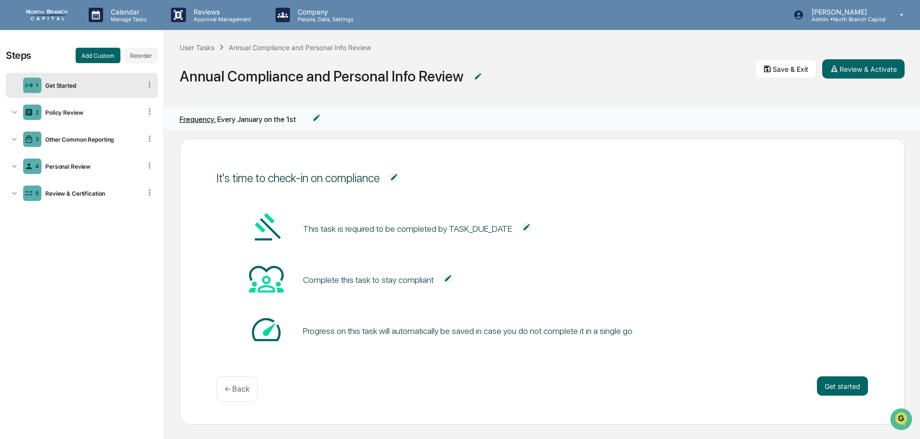
scroll to position [0, 0]
click at [868, 65] on button "Review & Activate" at bounding box center [863, 68] width 82 height 19
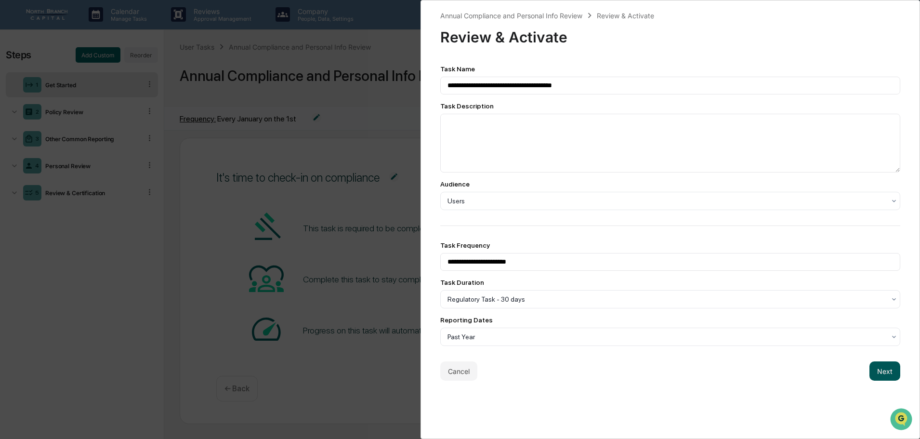
click at [873, 371] on button "Next" at bounding box center [884, 370] width 31 height 19
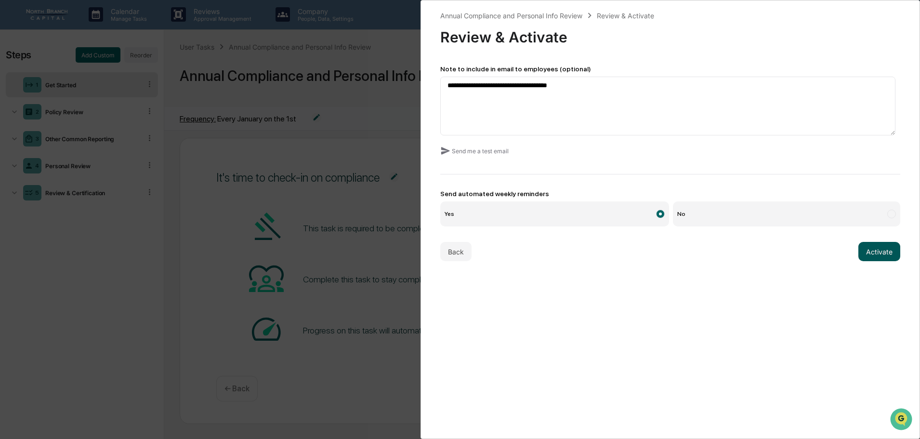
click at [882, 252] on button "Activate" at bounding box center [879, 251] width 42 height 19
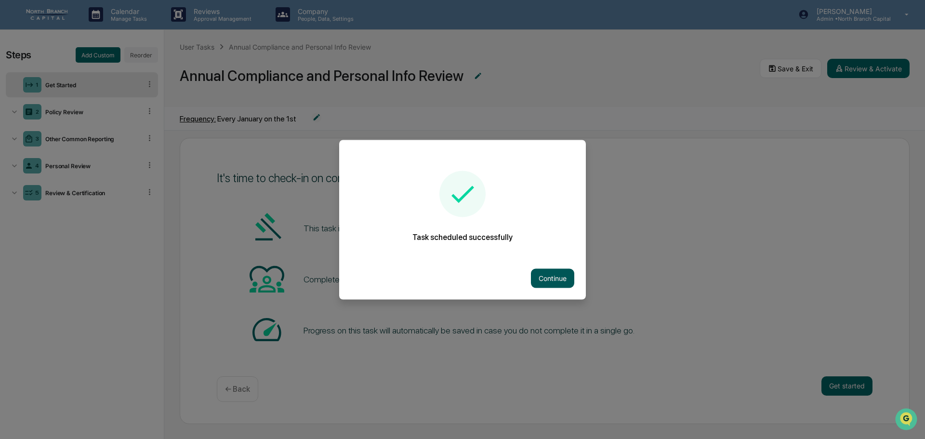
click at [552, 280] on button "Continue" at bounding box center [552, 277] width 43 height 19
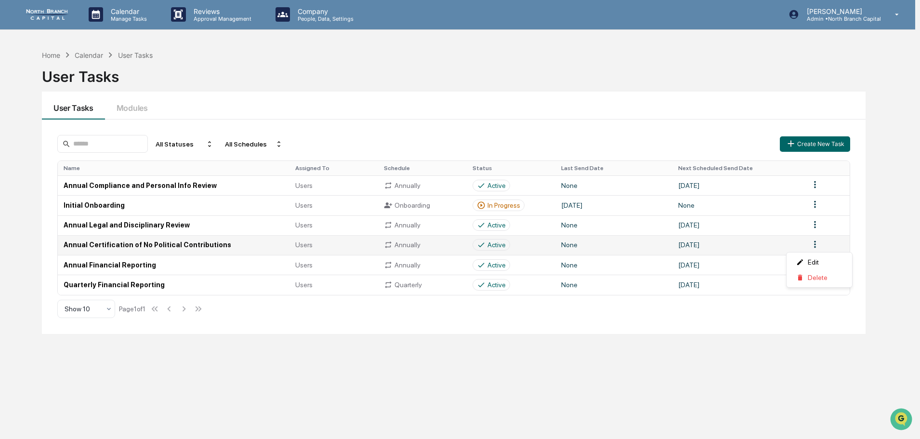
click at [813, 242] on html "Calendar Manage Tasks Reviews Approval Management Company People, Data, Setting…" at bounding box center [460, 219] width 920 height 439
click at [806, 266] on div "Edit" at bounding box center [819, 261] width 62 height 15
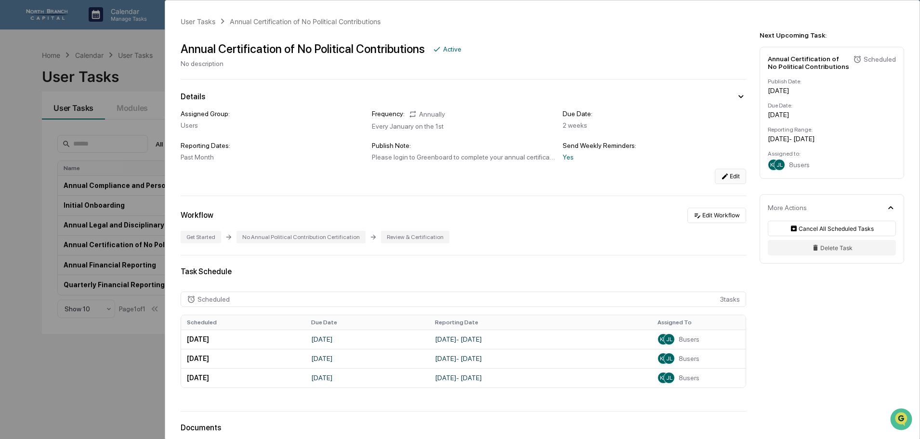
click at [722, 177] on icon at bounding box center [725, 176] width 6 height 6
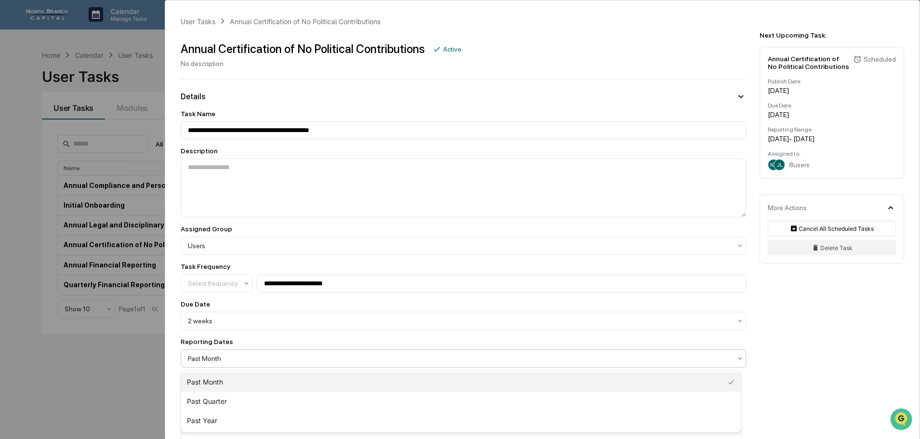
click at [339, 352] on div "Past Month" at bounding box center [459, 358] width 553 height 13
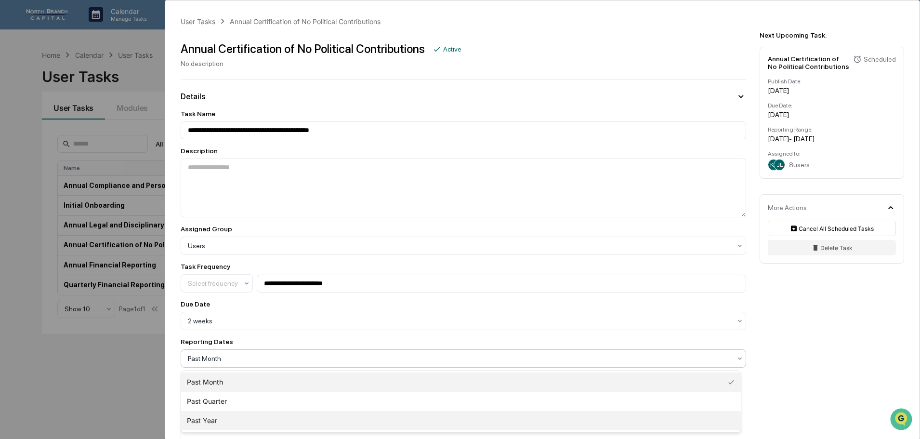
click at [299, 421] on div "Past Year" at bounding box center [461, 420] width 560 height 19
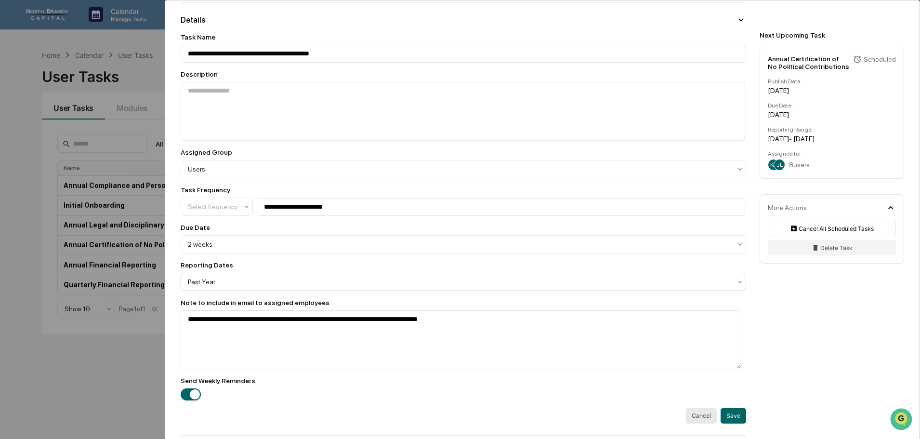
scroll to position [241, 0]
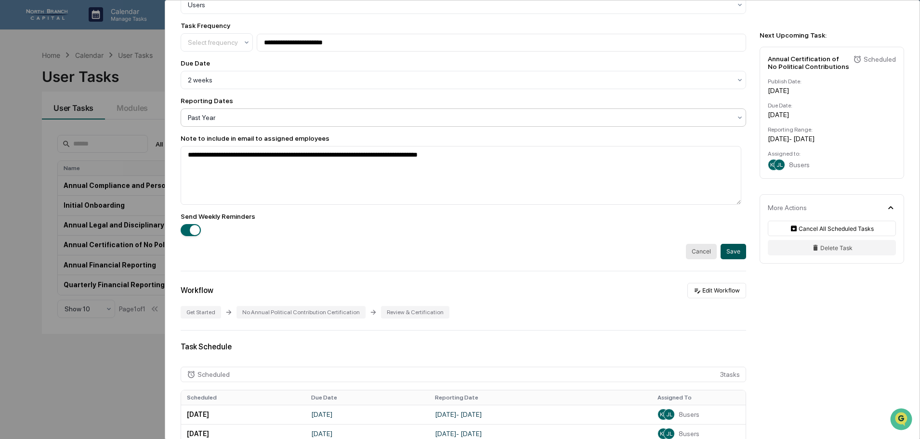
click at [735, 248] on button "Save" at bounding box center [733, 251] width 26 height 15
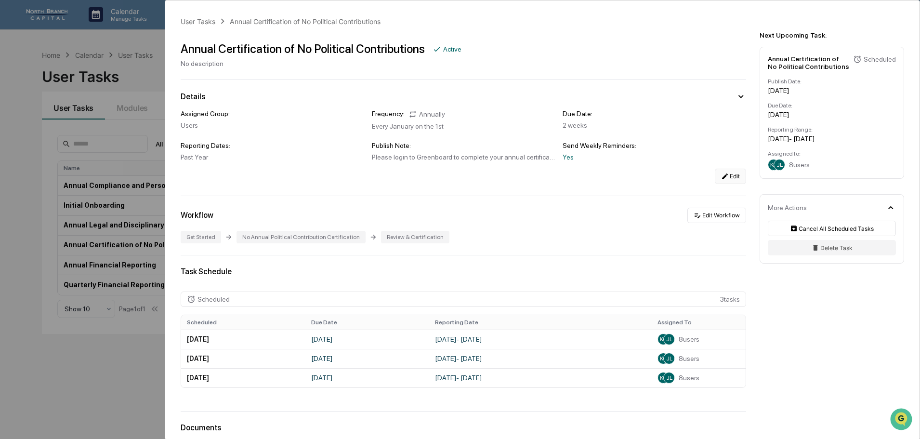
click at [111, 143] on div "User Tasks Annual Certification of No Political Contributions Annual Certificat…" at bounding box center [460, 219] width 920 height 439
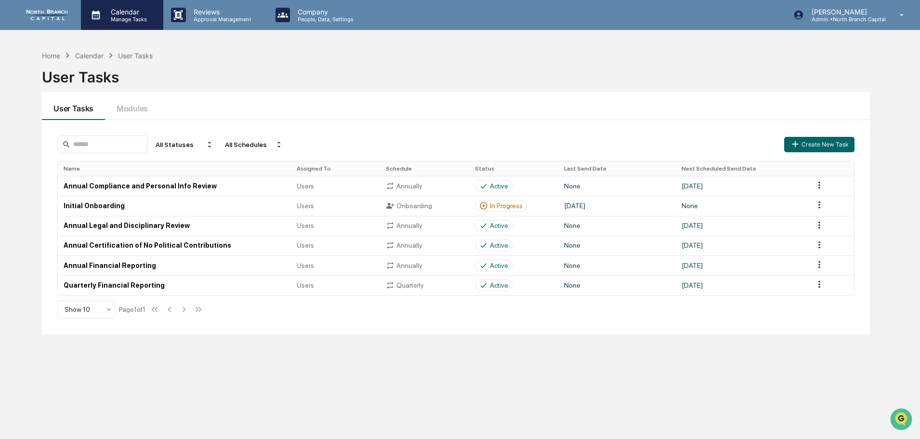
click at [146, 16] on p "Manage Tasks" at bounding box center [127, 19] width 49 height 7
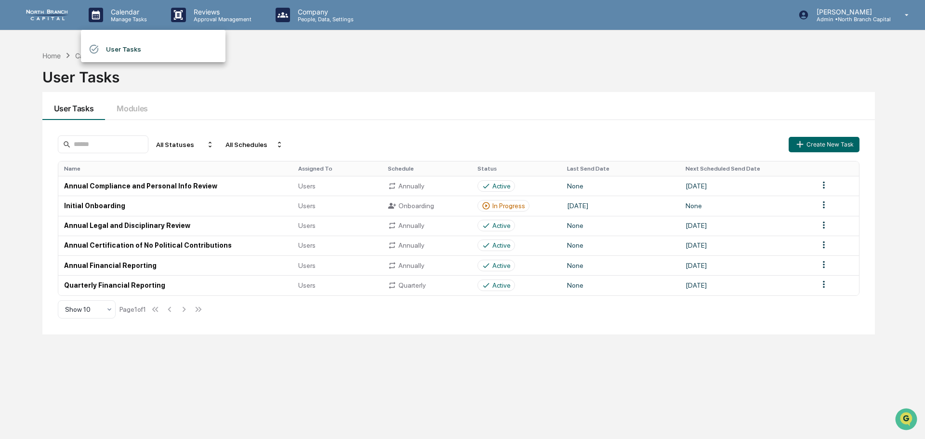
click at [131, 44] on li "User Tasks" at bounding box center [153, 49] width 144 height 18
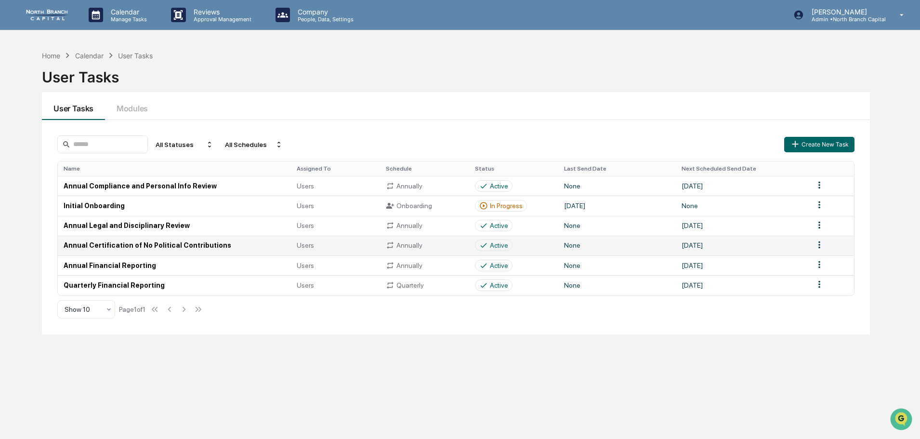
click at [119, 238] on td "Annual Certification of No Political Contributions" at bounding box center [174, 245] width 233 height 20
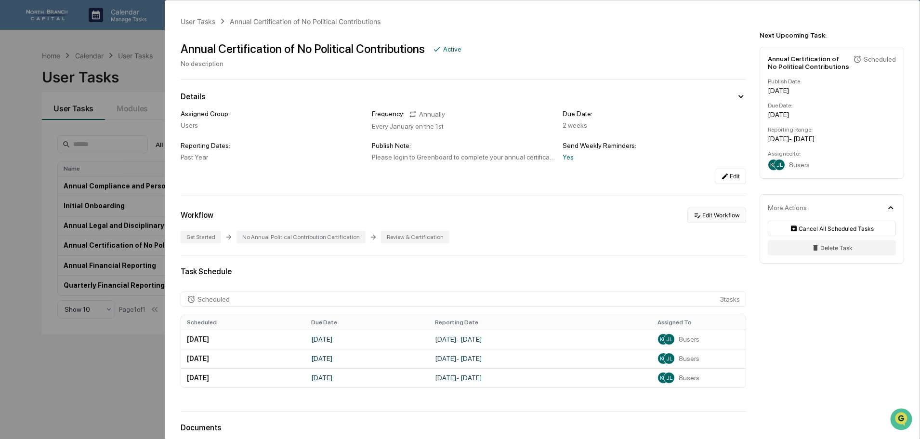
click at [706, 216] on button "Edit Workflow" at bounding box center [716, 215] width 59 height 15
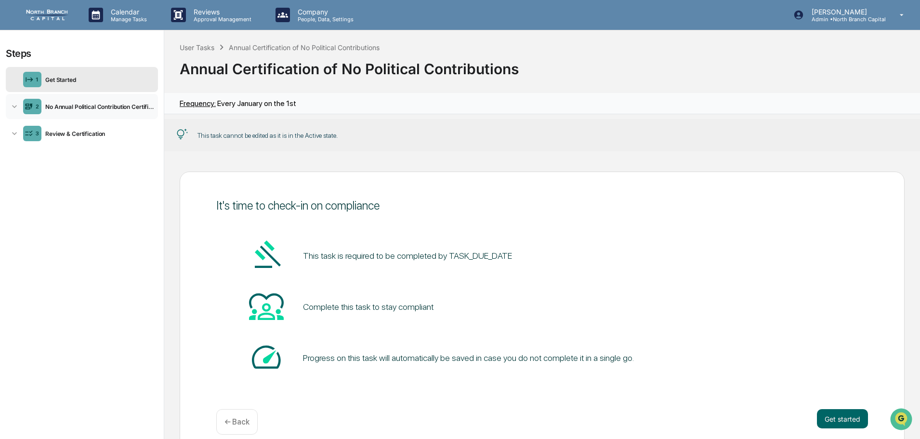
click at [49, 118] on div "2 No Annual Political Contribution Certification" at bounding box center [82, 106] width 152 height 25
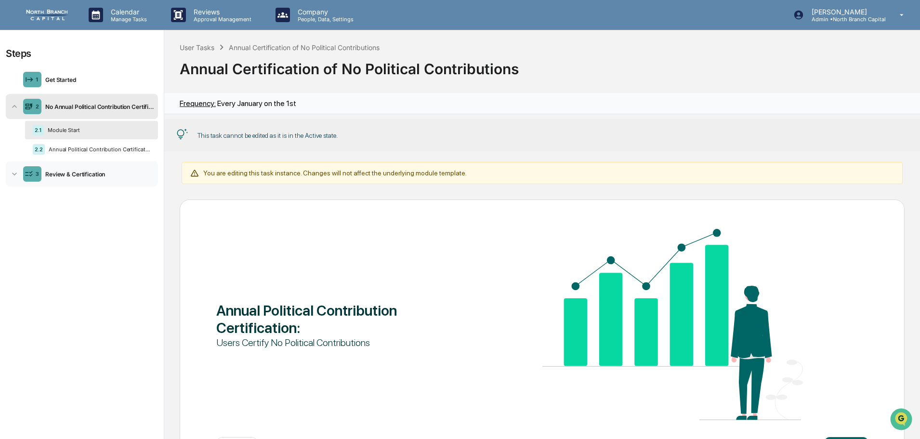
click at [51, 171] on div "Review & Certification" at bounding box center [97, 173] width 113 height 7
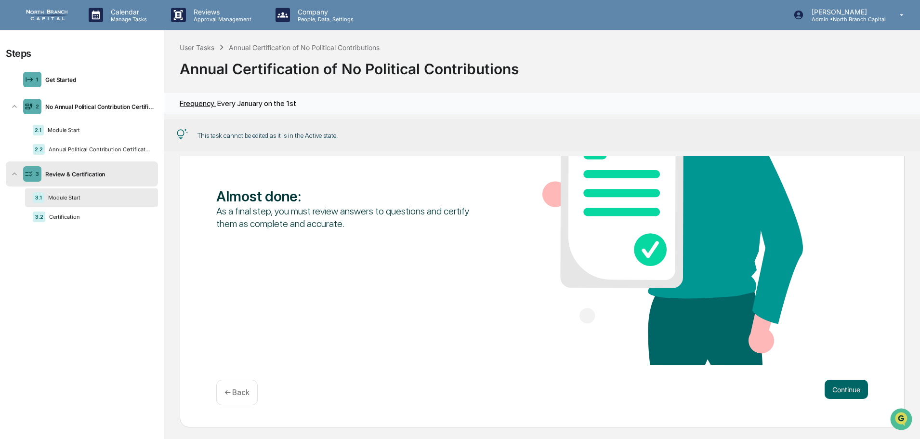
scroll to position [149, 0]
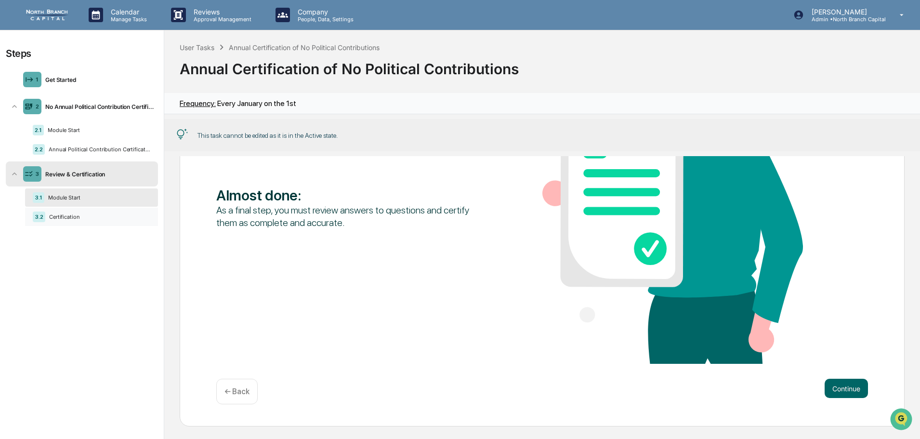
click at [71, 218] on div "Certification" at bounding box center [97, 216] width 105 height 7
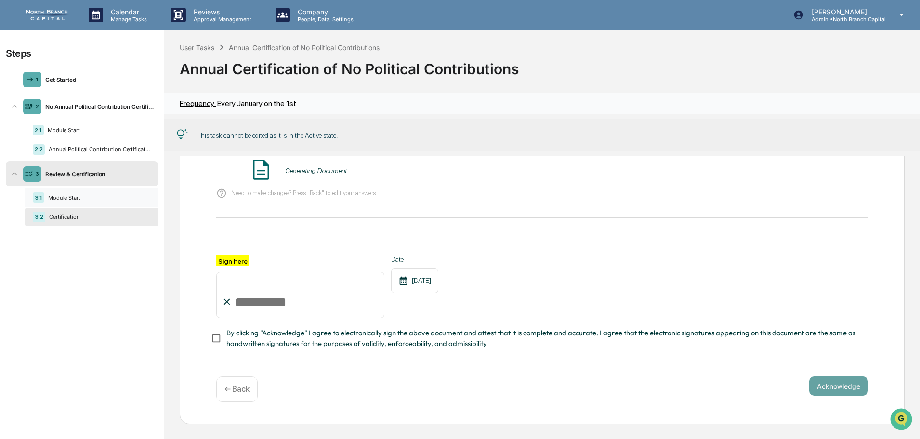
click at [65, 195] on div "Module Start" at bounding box center [97, 197] width 106 height 7
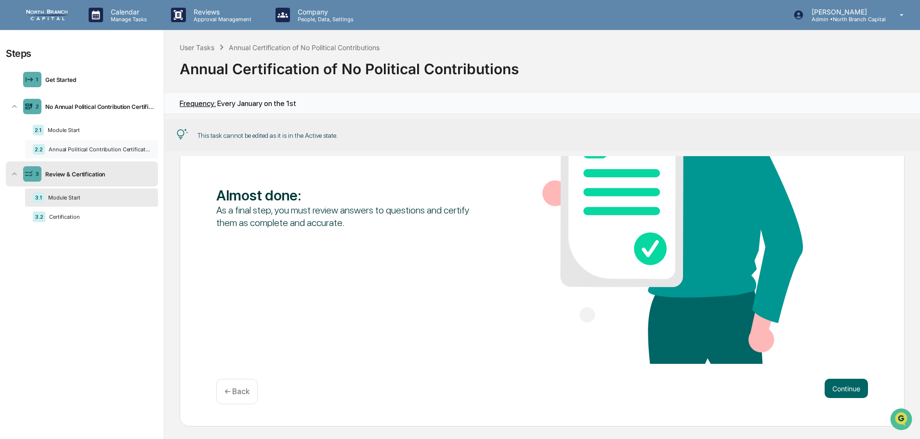
click at [72, 150] on div "Annual Political Contribution Certification" at bounding box center [97, 149] width 105 height 7
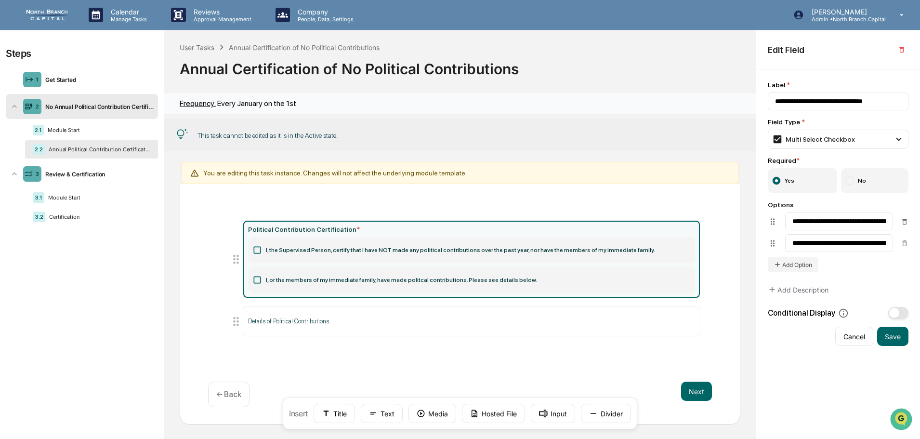
scroll to position [51, 0]
click at [71, 225] on div "3.2 Certification" at bounding box center [91, 217] width 133 height 18
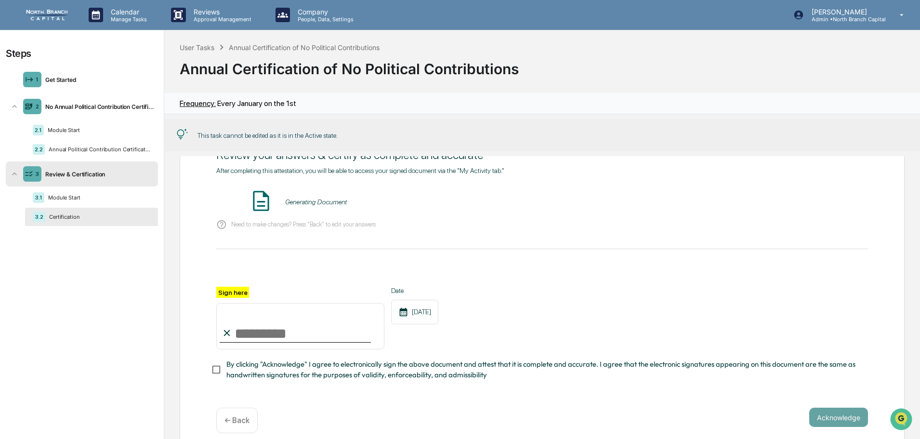
scroll to position [23, 0]
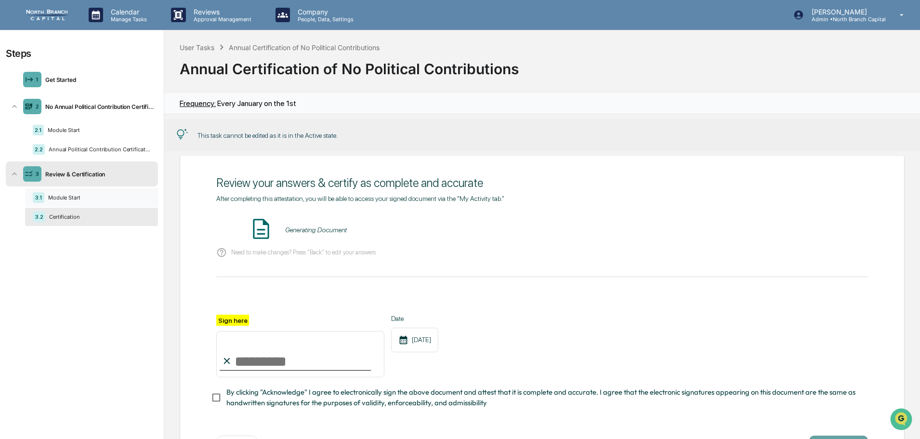
click at [67, 203] on div "3.1 Module Start" at bounding box center [91, 197] width 133 height 18
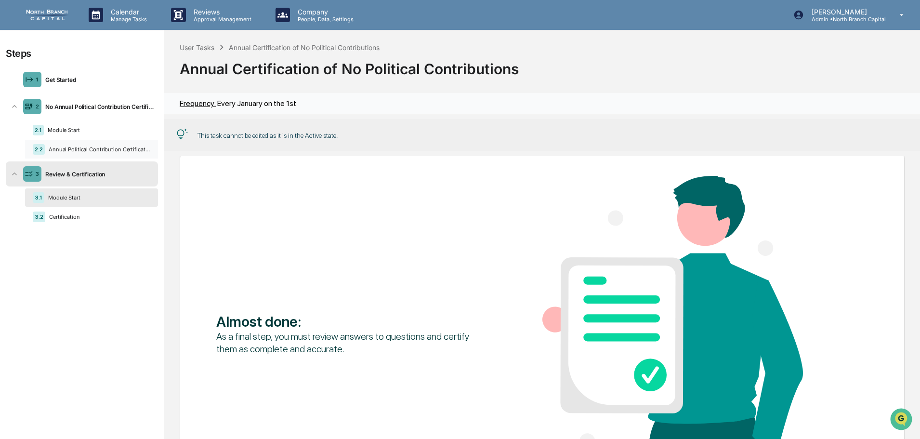
click at [60, 151] on div "Annual Political Contribution Certification" at bounding box center [97, 149] width 105 height 7
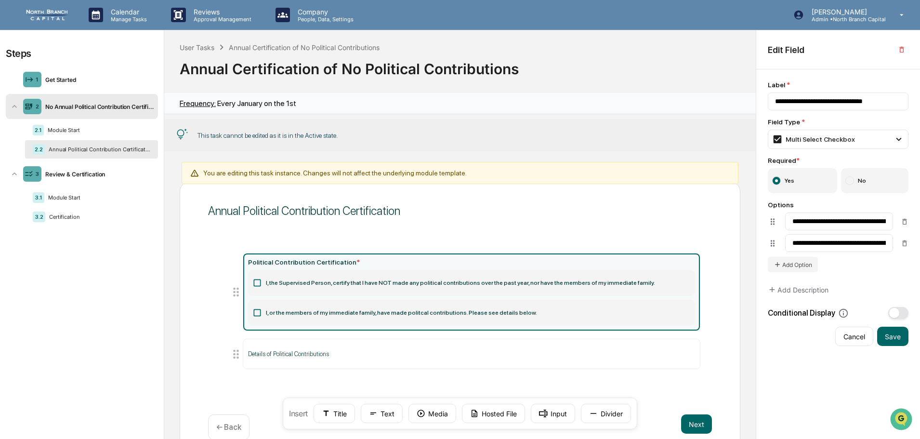
click at [257, 283] on icon at bounding box center [257, 283] width 10 height 10
drag, startPoint x: 258, startPoint y: 289, endPoint x: 259, endPoint y: 284, distance: 5.4
click at [258, 288] on label "I, the Supervised Person, certify that I have NOT made any political contributi…" at bounding box center [471, 283] width 447 height 26
click at [262, 277] on label "I, the Supervised Person, certify that I have NOT made any political contributi…" at bounding box center [471, 283] width 447 height 26
click at [261, 313] on icon at bounding box center [257, 313] width 10 height 10
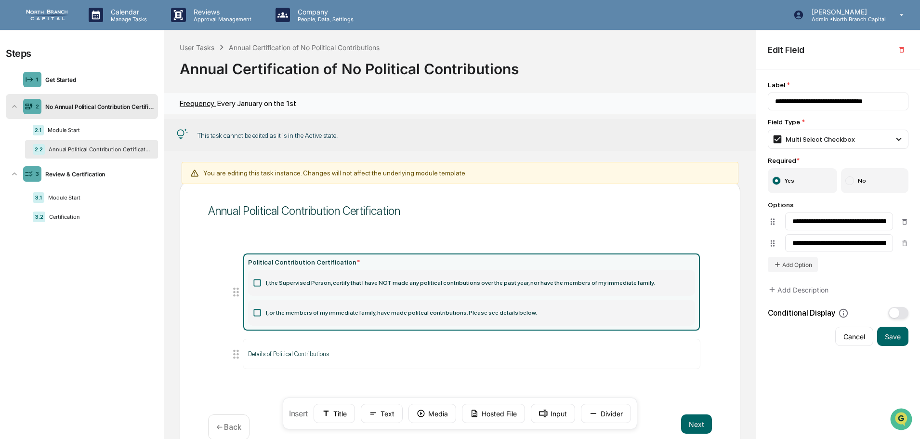
click at [259, 283] on icon at bounding box center [257, 283] width 10 height 10
